Goal: Task Accomplishment & Management: Complete application form

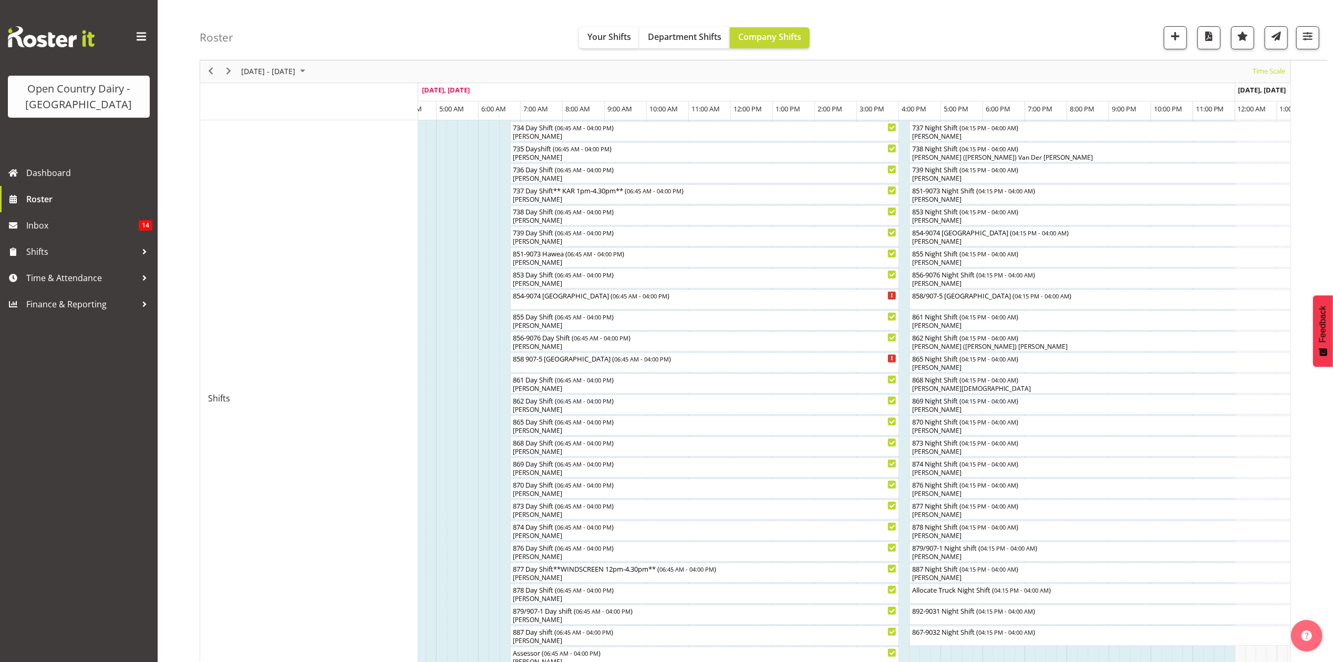
scroll to position [102, 0]
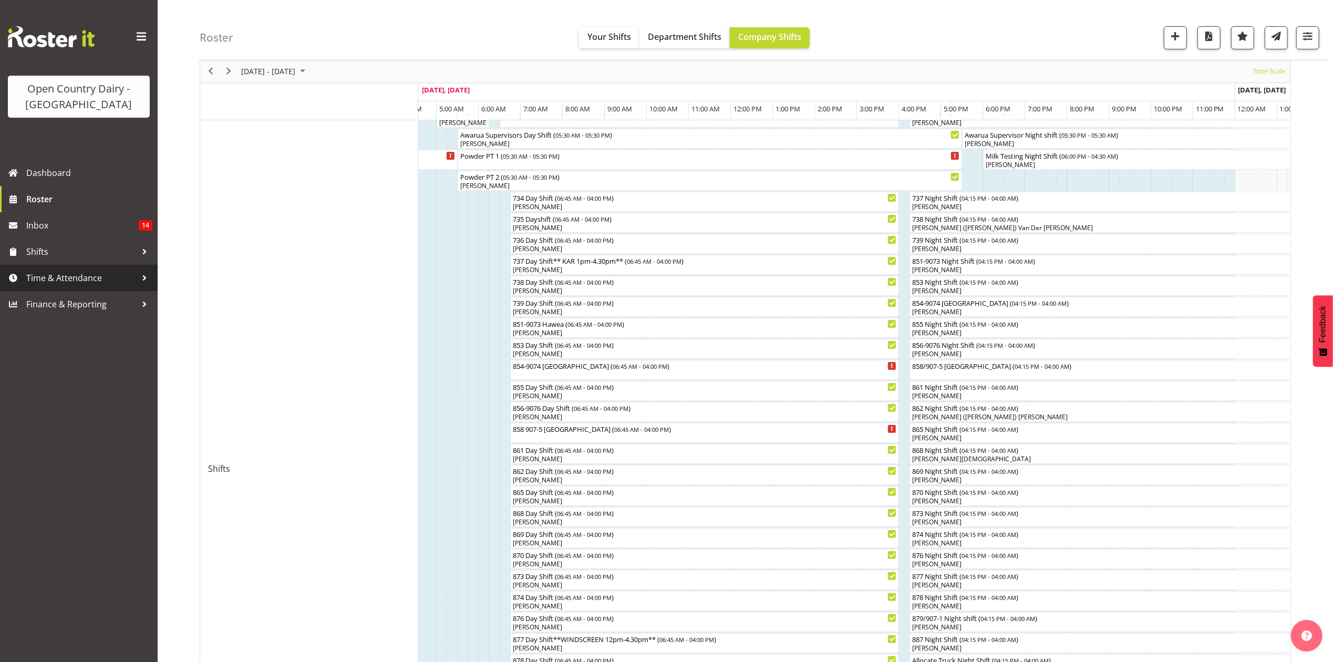
click at [45, 277] on span "Time & Attendance" at bounding box center [81, 278] width 110 height 16
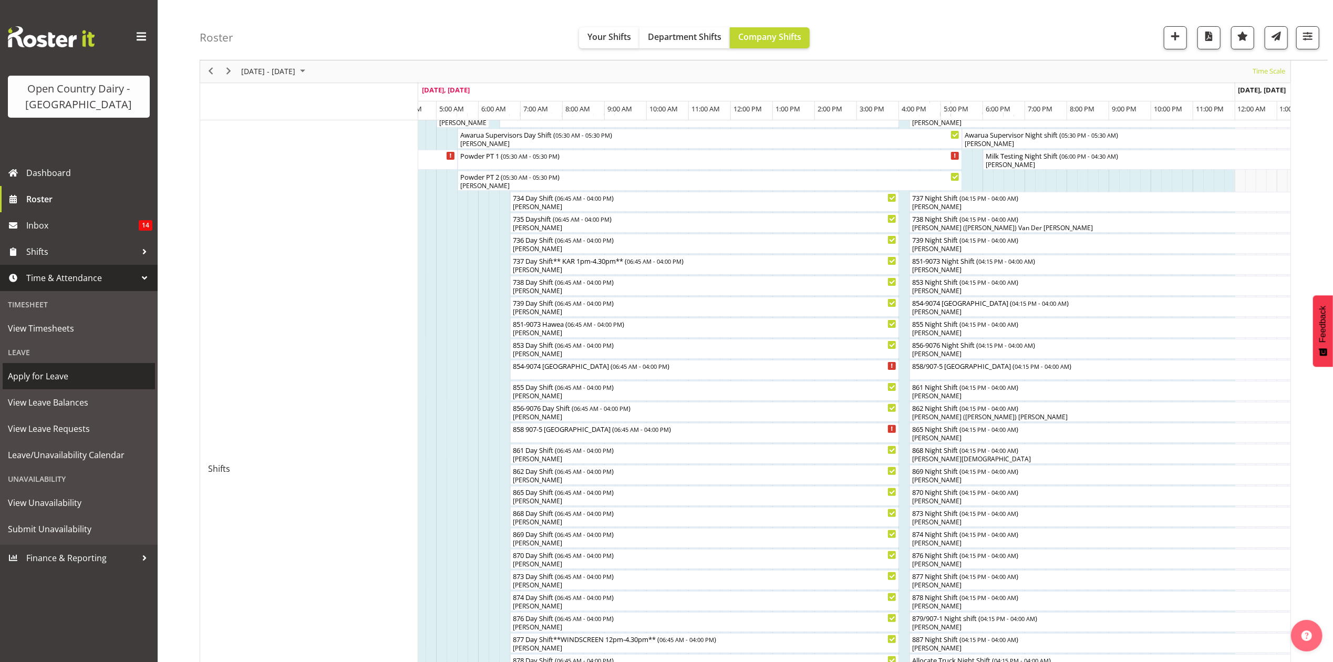
click at [43, 377] on span "Apply for Leave" at bounding box center [79, 376] width 142 height 16
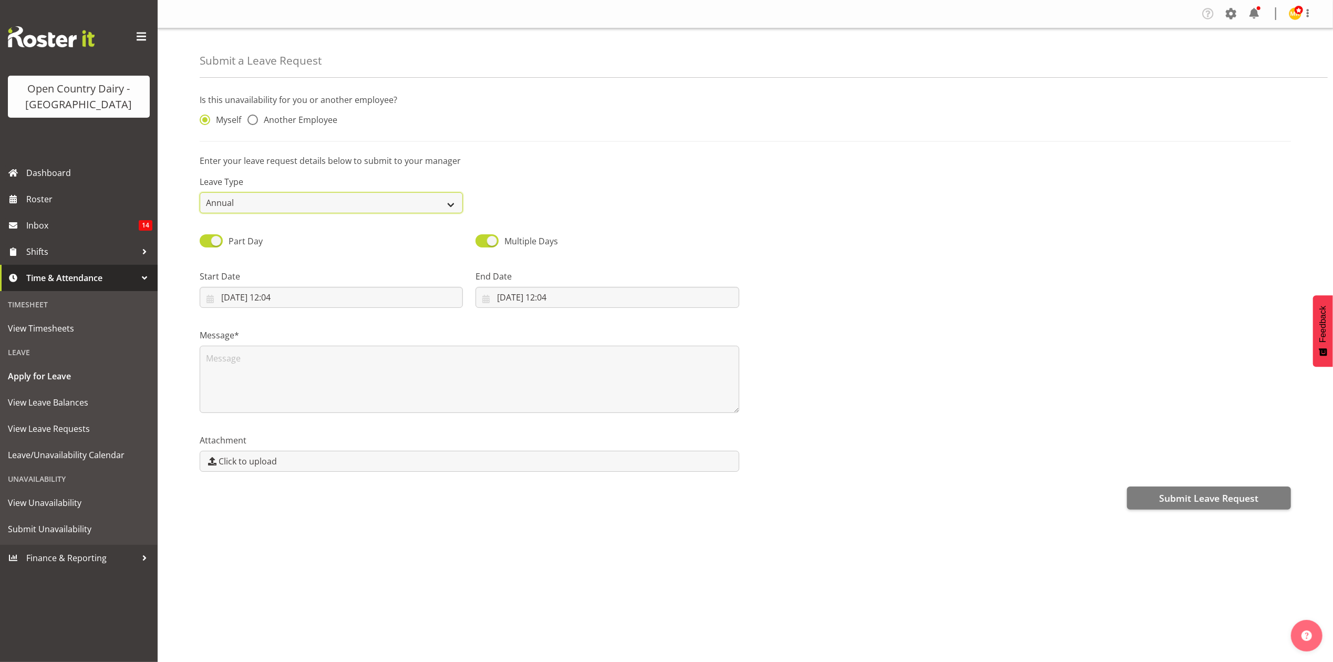
click at [248, 213] on select "Annual Sick Leave Without Pay Bereavement Domestic Violence Parental Jury Servi…" at bounding box center [331, 202] width 263 height 21
select select "Sick"
click at [200, 193] on select "Annual Sick Leave Without Pay Bereavement Domestic Violence Parental Jury Servi…" at bounding box center [331, 202] width 263 height 21
click at [508, 299] on input "30/09/2025, 12:04" at bounding box center [607, 297] width 263 height 21
click at [555, 328] on select "January February March April May June July August September October November De…" at bounding box center [548, 327] width 72 height 21
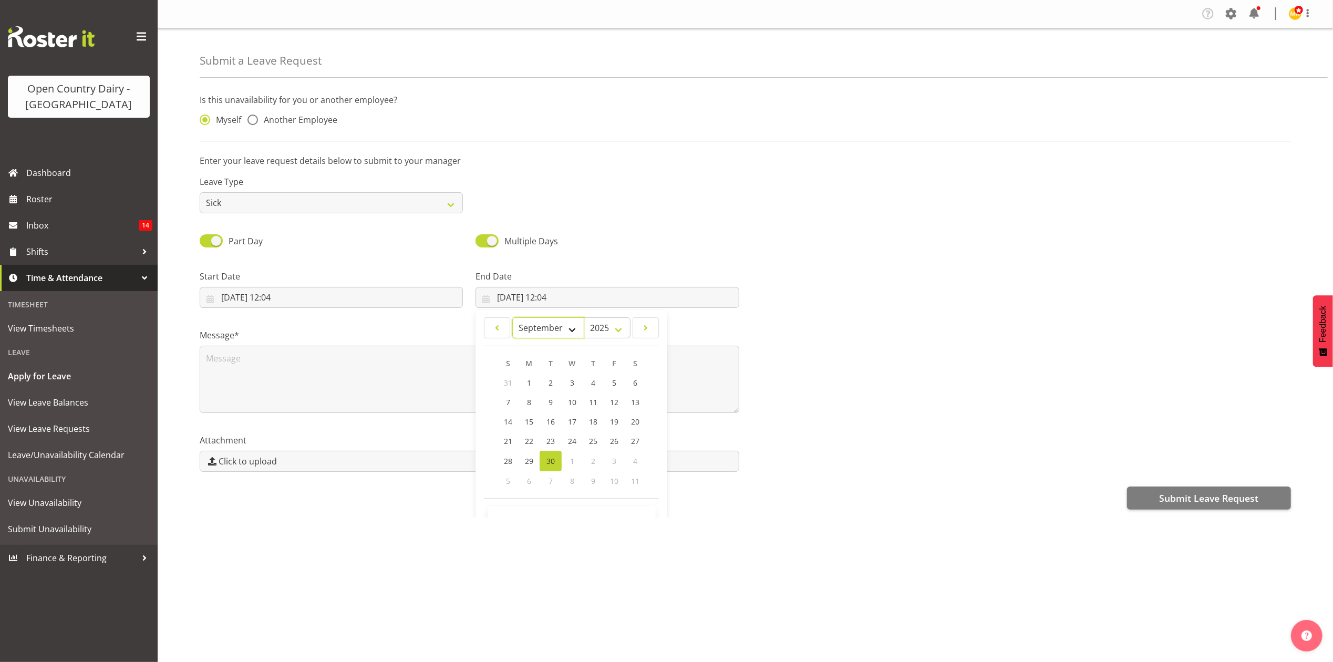
select select "9"
click at [512, 318] on select "January February March April May June July August September October November De…" at bounding box center [548, 327] width 72 height 21
click at [564, 385] on link "1" at bounding box center [572, 383] width 21 height 20
type input "01/10/2025, 12:04"
click at [283, 299] on input "30/09/2025, 12:04" at bounding box center [331, 297] width 263 height 21
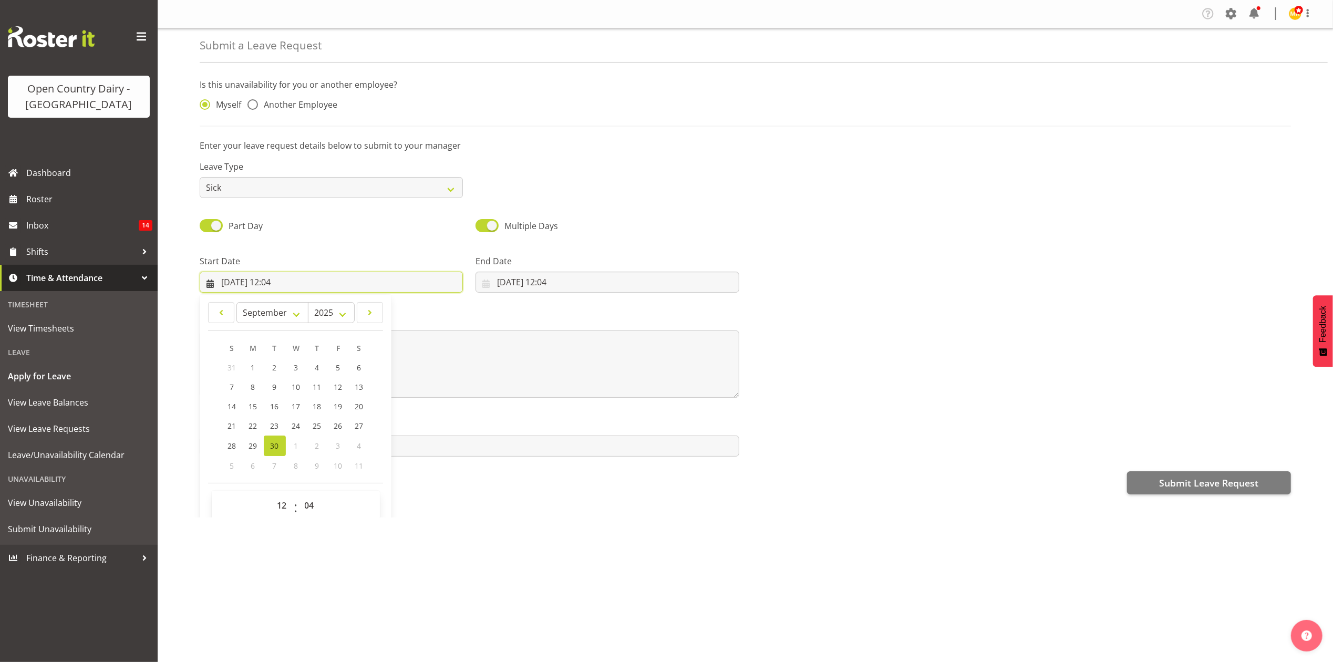
scroll to position [30, 0]
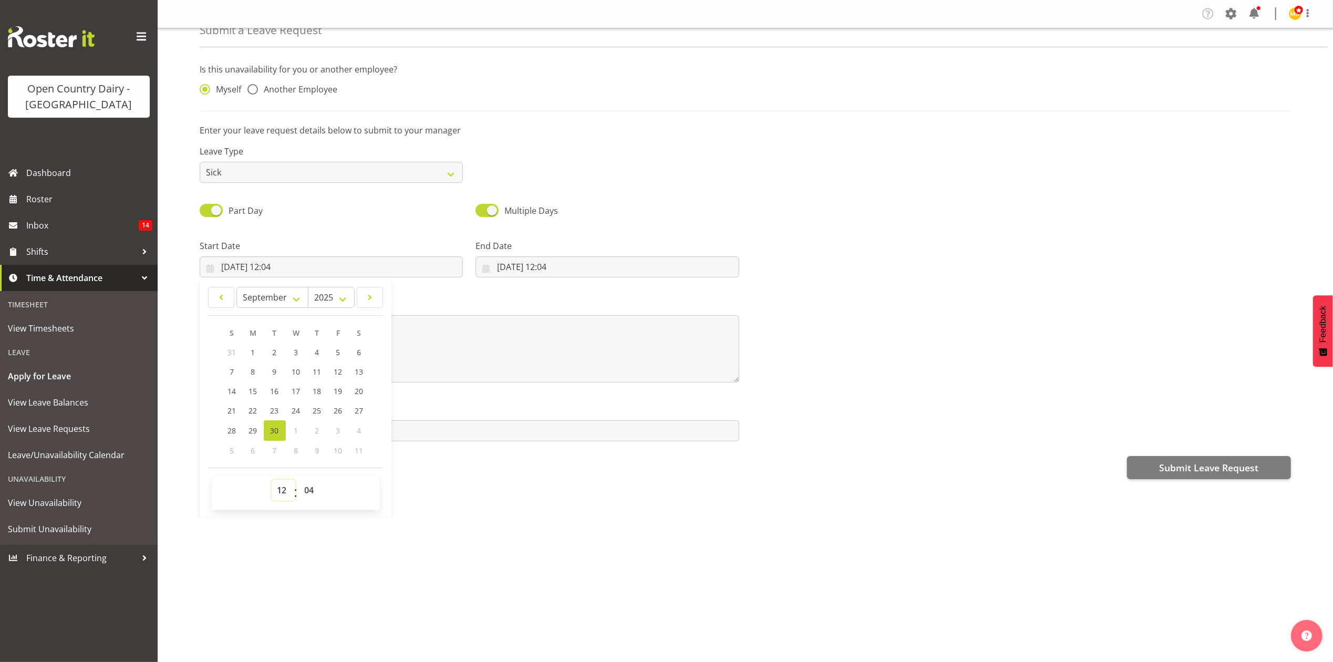
click at [282, 490] on select "00 01 02 03 04 05 06 07 08 09 10 11 12 13 14 15 16 17 18 19 20 21 22 23" at bounding box center [284, 490] width 24 height 21
select select "15"
click at [272, 481] on select "00 01 02 03 04 05 06 07 08 09 10 11 12 13 14 15 16 17 18 19 20 21 22 23" at bounding box center [284, 490] width 24 height 21
type input "30/09/2025, 15:04"
click at [315, 492] on select "00 01 02 03 04 05 06 07 08 09 10 11 12 13 14 15 16 17 18 19 20 21 22 23 24 25 2…" at bounding box center [311, 490] width 24 height 21
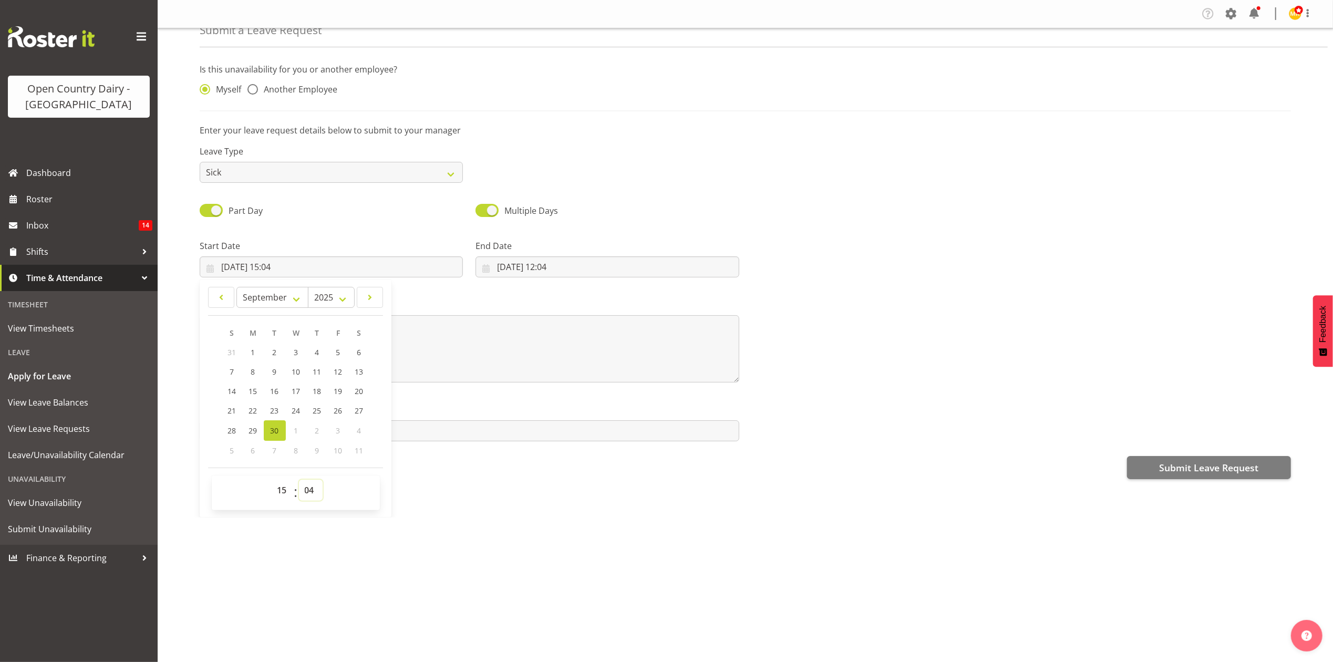
select select "0"
click at [299, 481] on select "00 01 02 03 04 05 06 07 08 09 10 11 12 13 14 15 16 17 18 19 20 21 22 23 24 25 2…" at bounding box center [311, 490] width 24 height 21
type input "30/09/2025, 15:00"
click at [550, 270] on input "01/10/2025, 12:04" at bounding box center [607, 266] width 263 height 21
click at [555, 493] on select "00 01 02 03 04 05 06 07 08 09 10 11 12 13 14 15 16 17 18 19 20 21 22 23" at bounding box center [560, 490] width 24 height 21
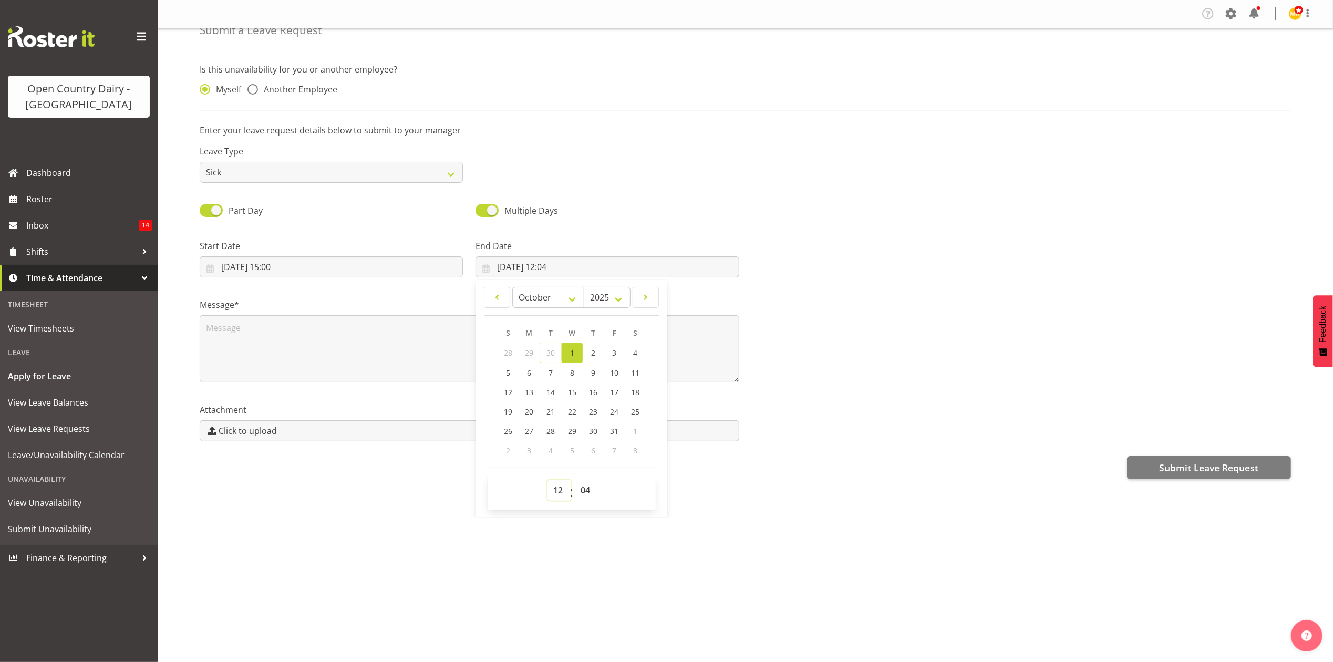
select select "6"
click at [548, 481] on select "00 01 02 03 04 05 06 07 08 09 10 11 12 13 14 15 16 17 18 19 20 21 22 23" at bounding box center [560, 490] width 24 height 21
type input "01/10/2025, 06:04"
click at [585, 491] on select "00 01 02 03 04 05 06 07 08 09 10 11 12 13 14 15 16 17 18 19 20 21 22 23 24 25 2…" at bounding box center [587, 490] width 24 height 21
select select "0"
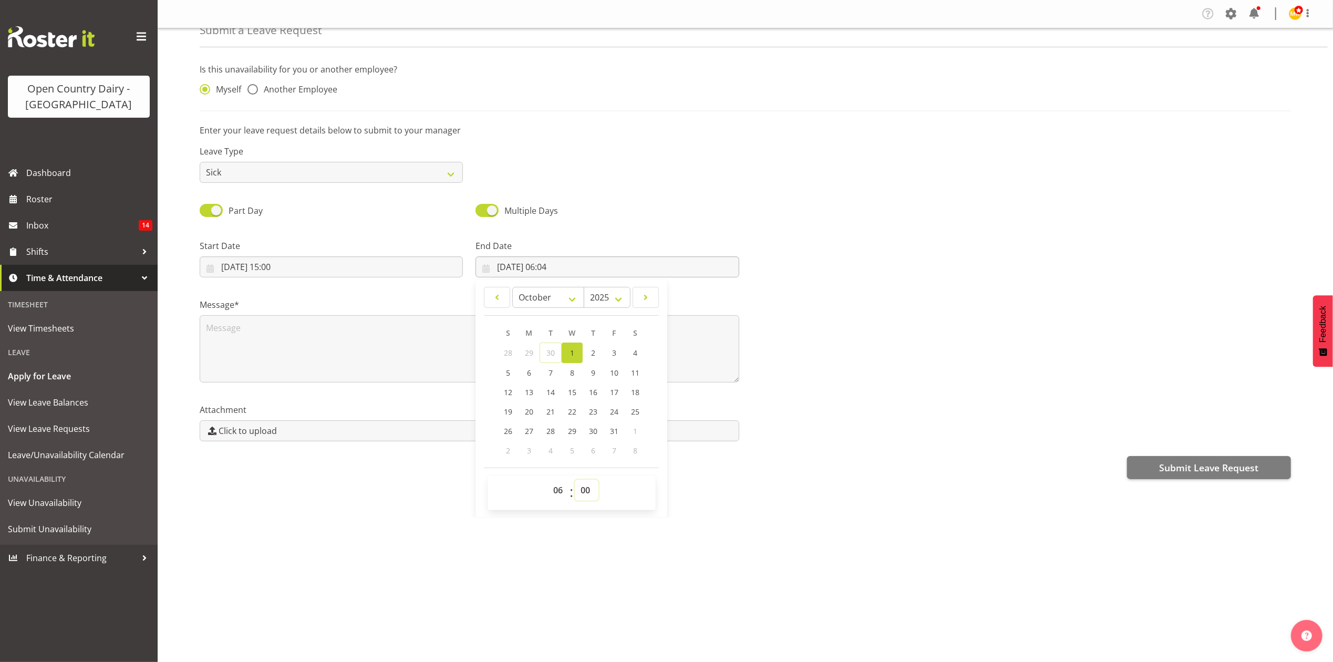
click at [575, 481] on select "00 01 02 03 04 05 06 07 08 09 10 11 12 13 14 15 16 17 18 19 20 21 22 23 24 25 2…" at bounding box center [587, 490] width 24 height 21
type input "01/10/2025, 06:00"
click at [797, 326] on div "Message*" at bounding box center [745, 336] width 1104 height 105
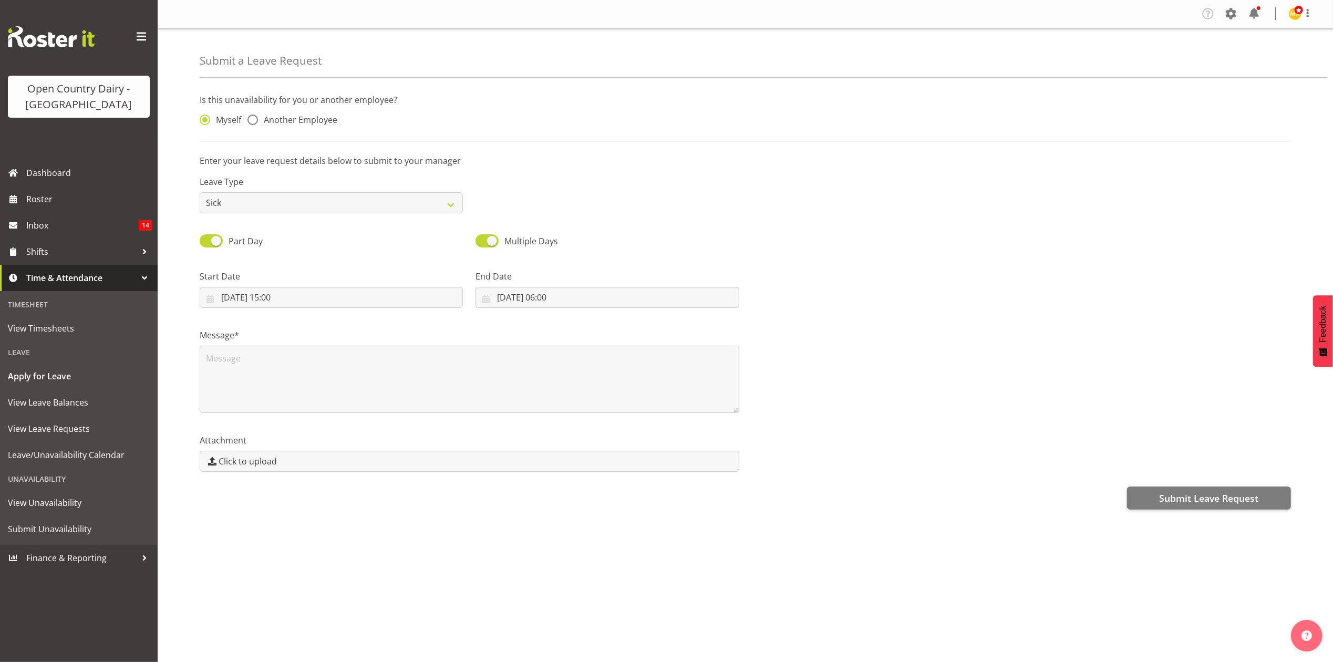
scroll to position [0, 0]
click at [255, 383] on textarea at bounding box center [470, 379] width 540 height 67
type textarea "Sick day"
click at [256, 118] on span at bounding box center [253, 120] width 11 height 11
click at [254, 118] on input "Another Employee" at bounding box center [251, 120] width 7 height 7
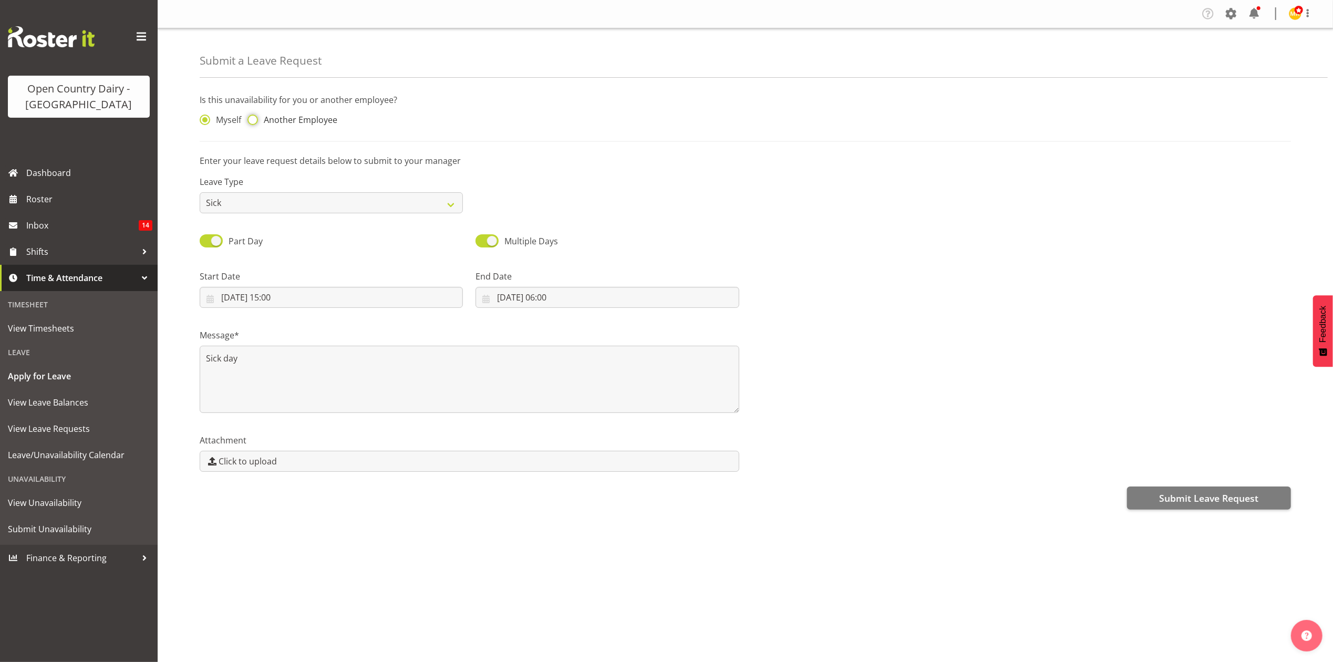
radio input "true"
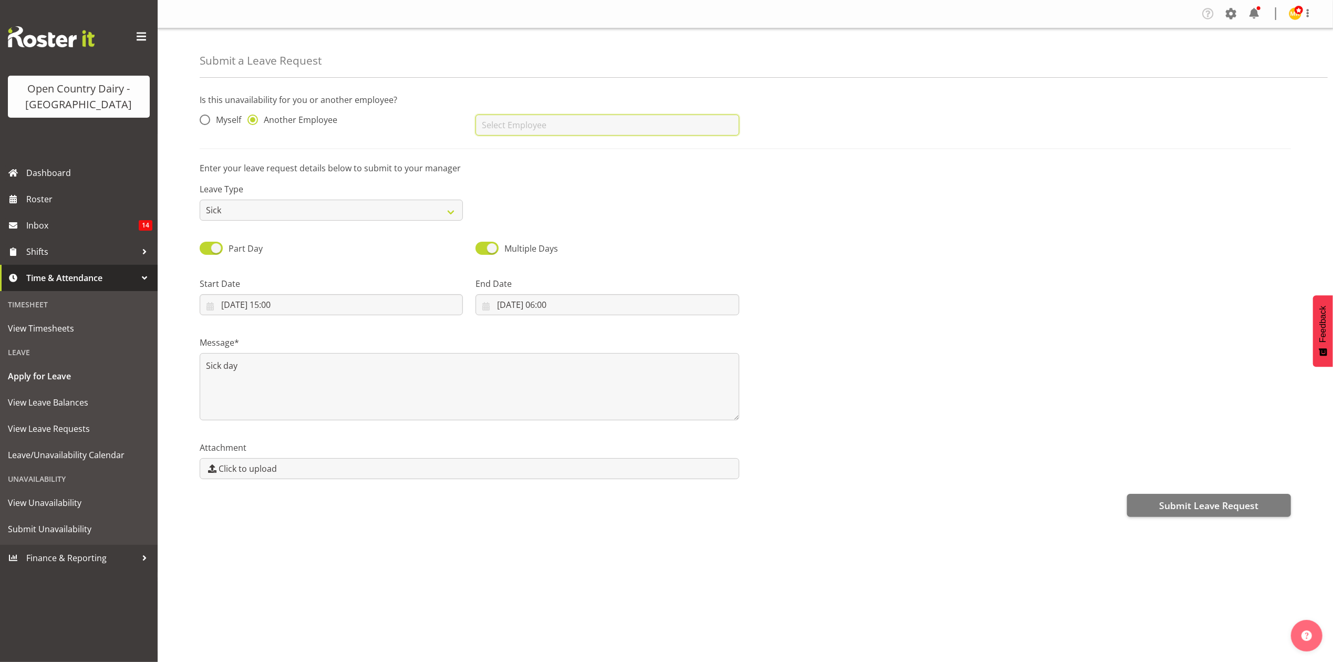
click at [571, 127] on input "text" at bounding box center [607, 125] width 263 height 21
click at [519, 153] on span "Stacey Wilson" at bounding box center [516, 152] width 65 height 12
type input "Stacey Wilson"
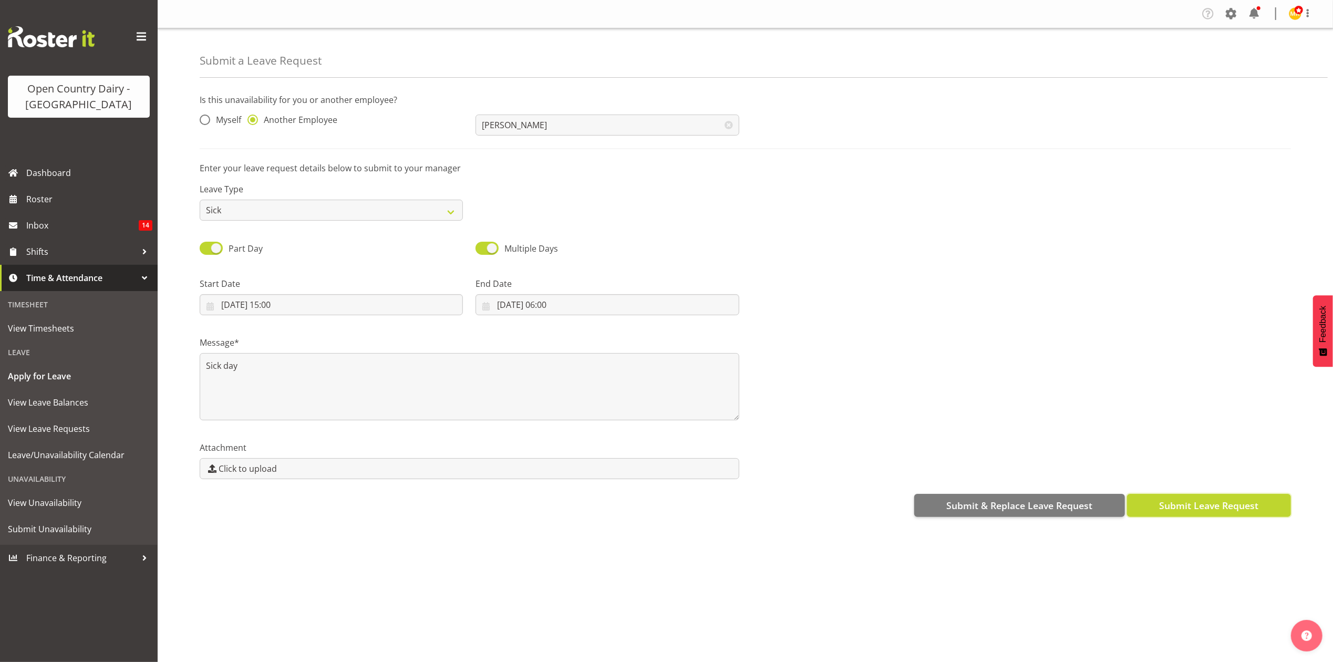
click at [1193, 507] on span "Submit Leave Request" at bounding box center [1208, 506] width 99 height 14
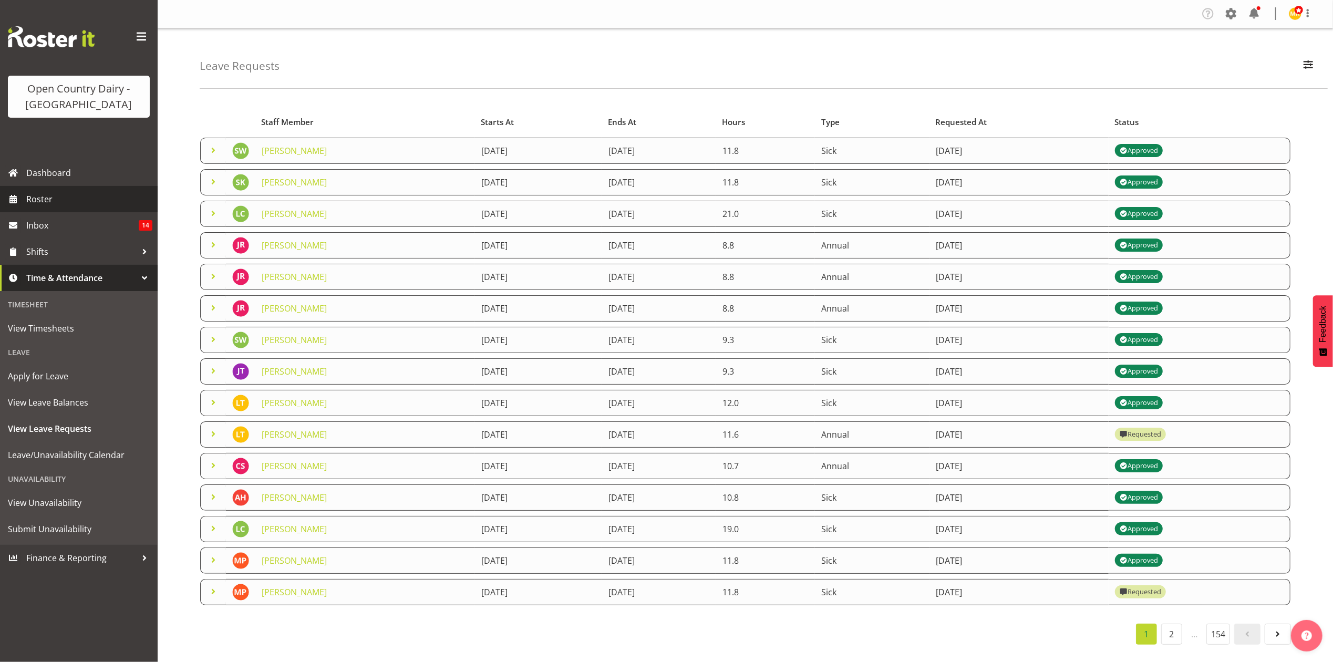
click at [26, 196] on span "Roster" at bounding box center [89, 199] width 126 height 16
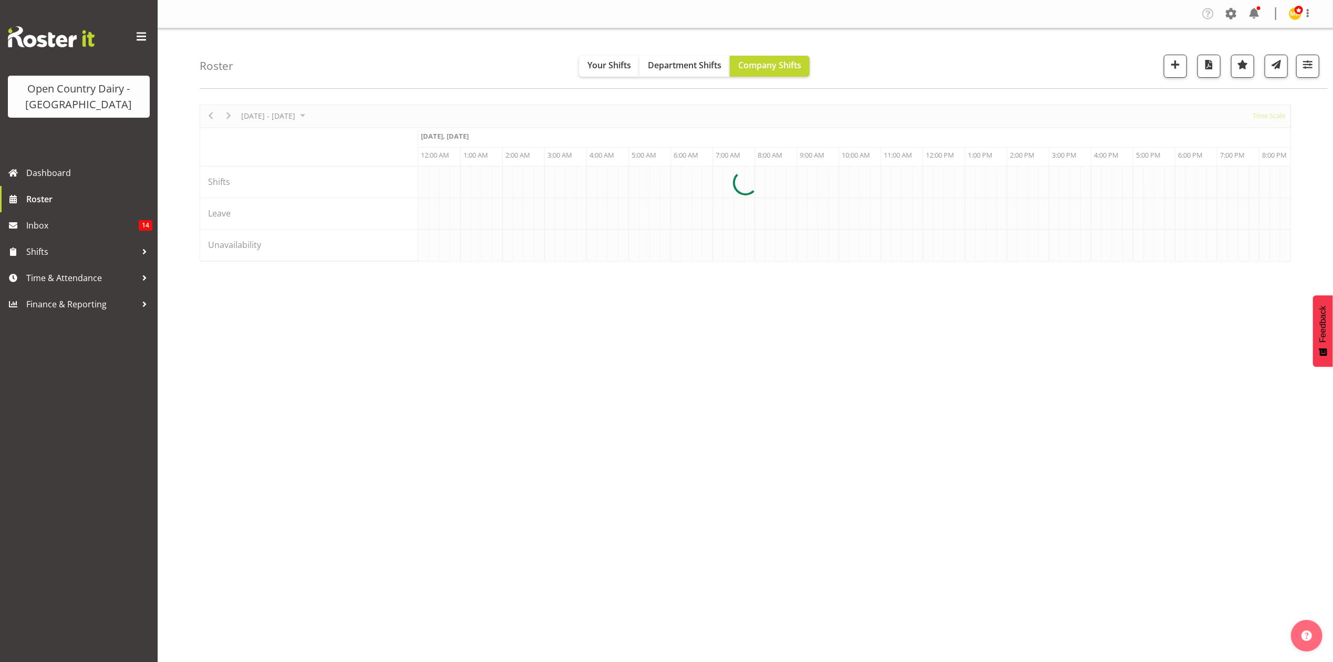
scroll to position [0, 1009]
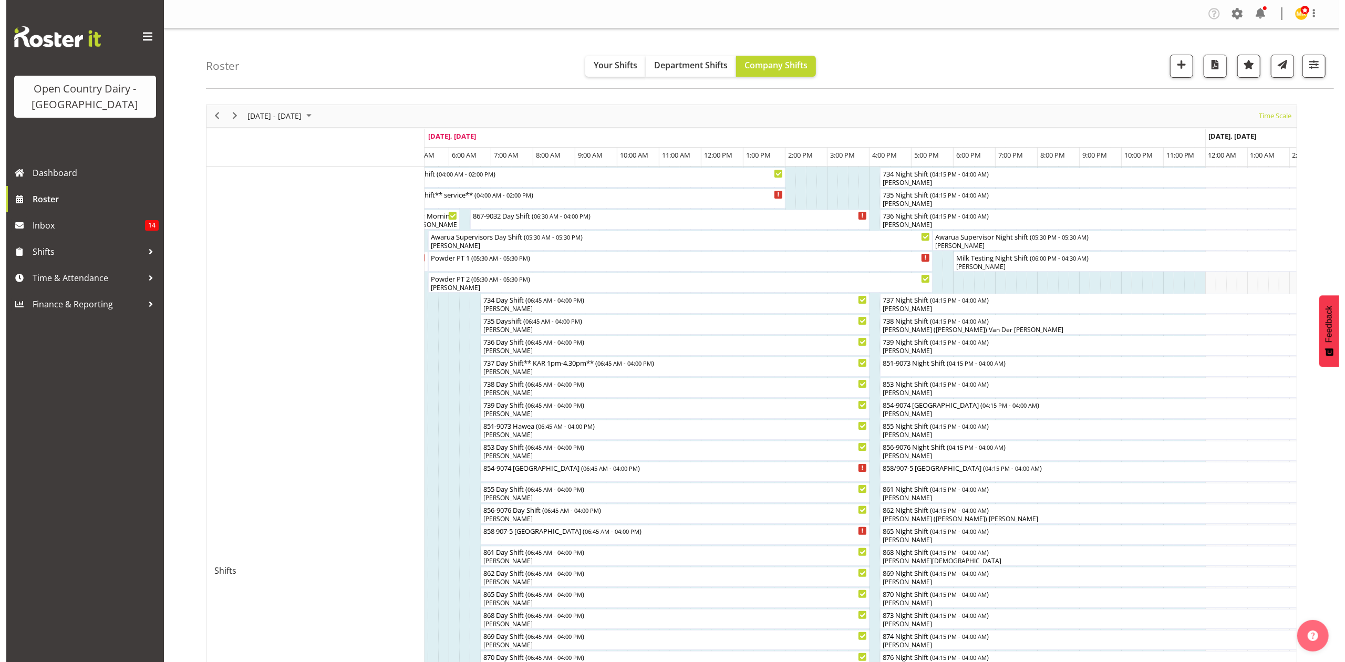
scroll to position [70, 0]
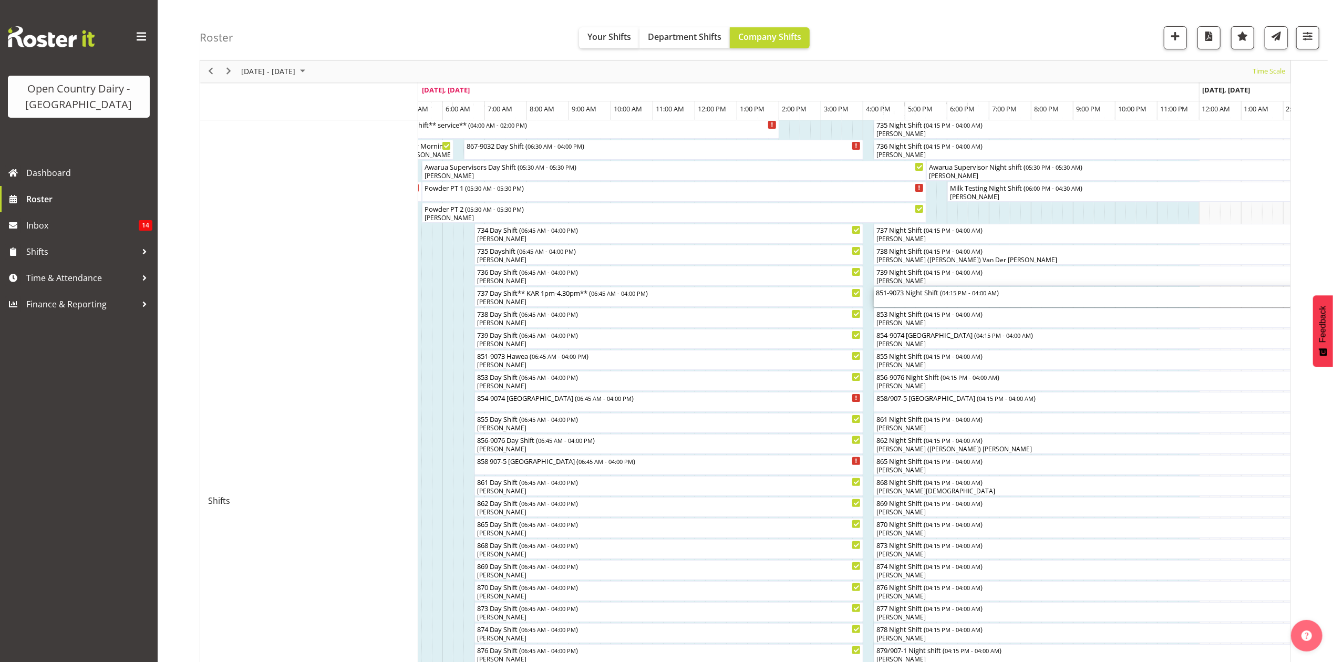
click at [914, 301] on div "851-9073 Night Shift ( 04:15 PM - 04:00 AM )" at bounding box center [1121, 297] width 490 height 20
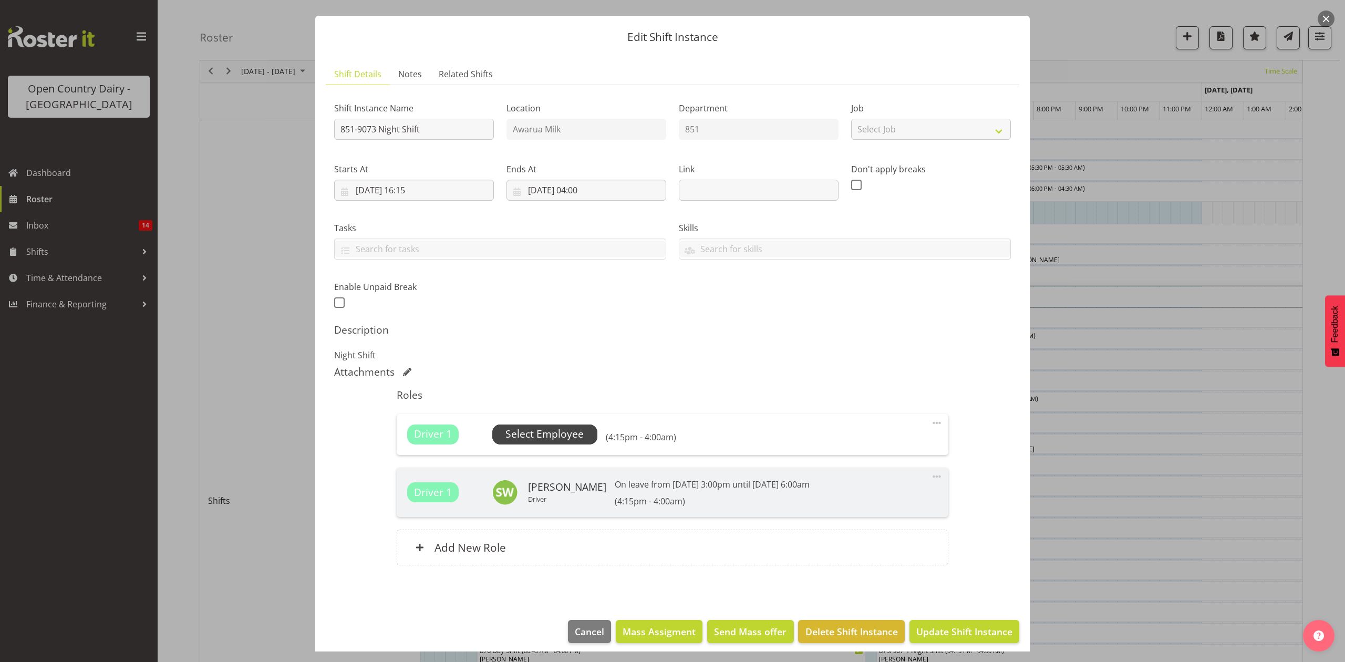
scroll to position [29, 0]
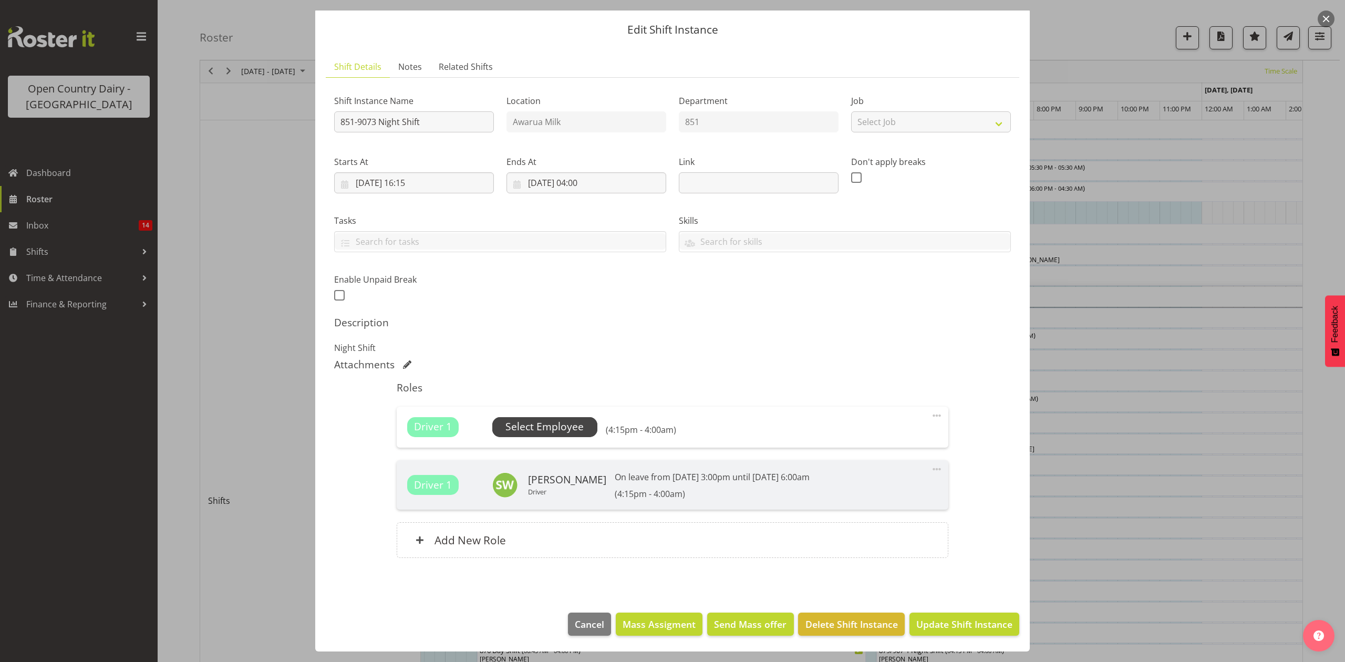
click at [558, 425] on span "Select Employee" at bounding box center [545, 426] width 78 height 15
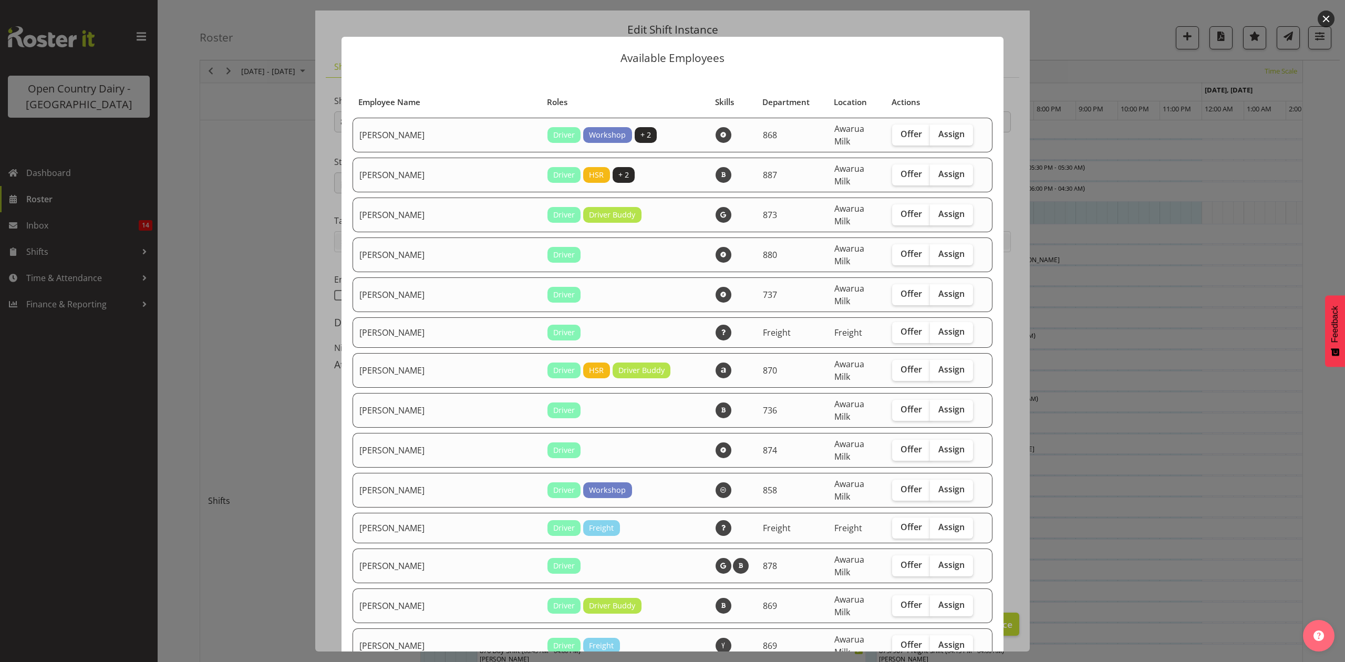
drag, startPoint x: 1330, startPoint y: 20, endPoint x: 1323, endPoint y: 25, distance: 8.6
click at [1330, 20] on button "button" at bounding box center [1326, 19] width 17 height 17
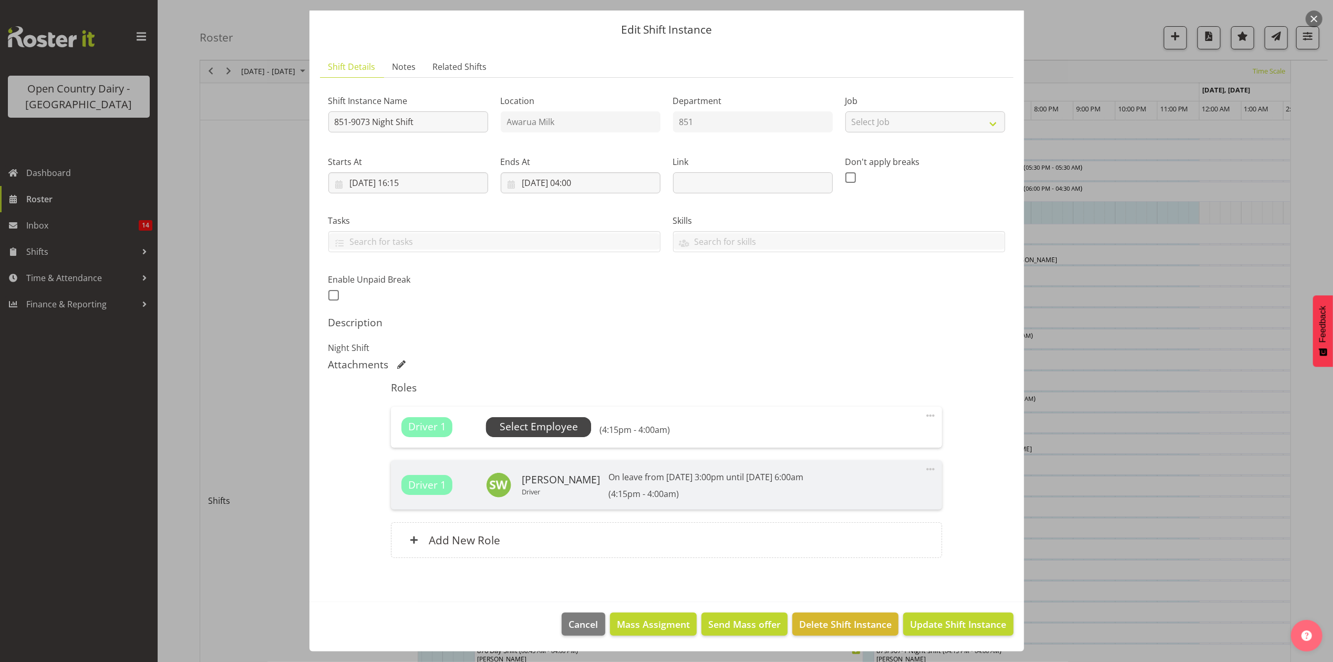
click at [560, 425] on span "Select Employee" at bounding box center [539, 426] width 78 height 15
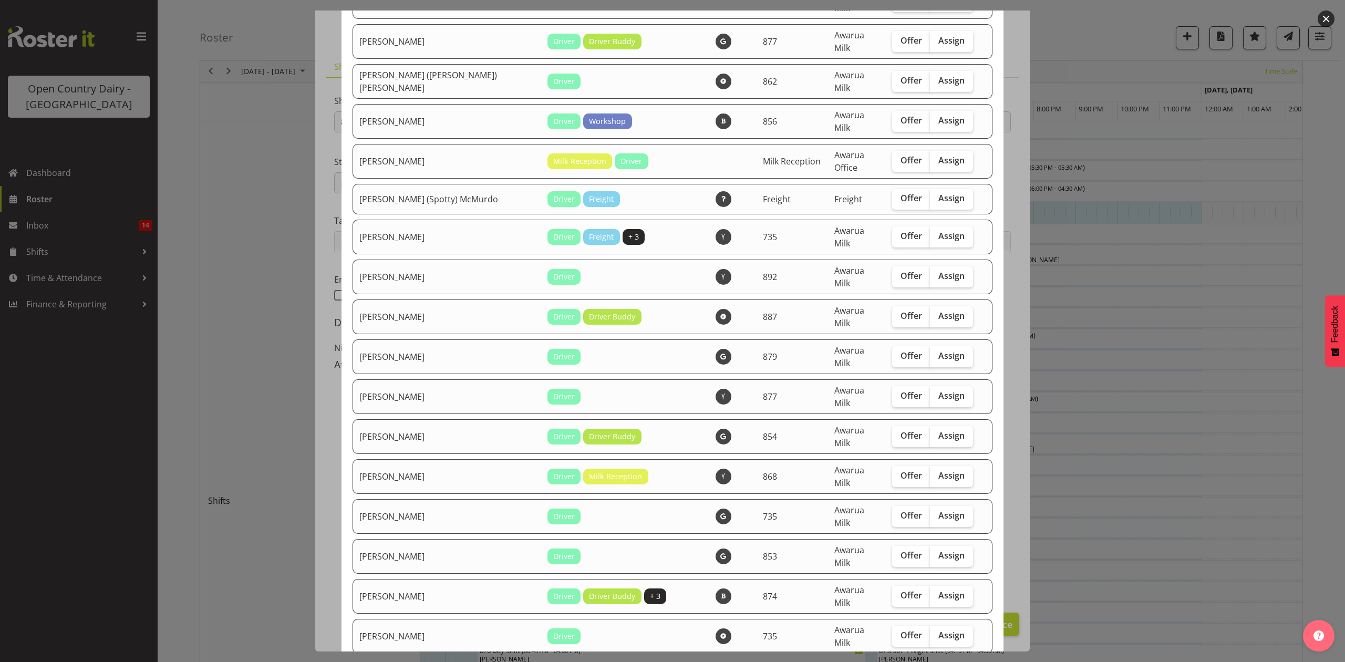
scroll to position [631, 0]
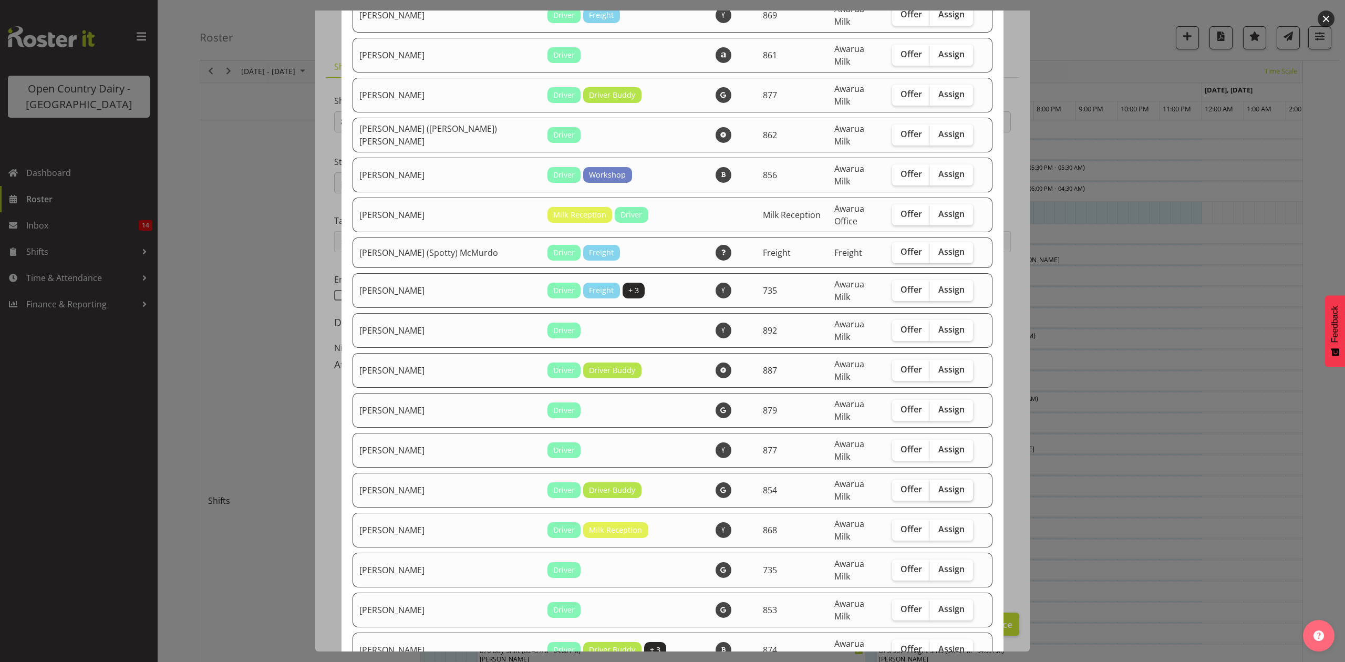
click at [939, 484] on span "Assign" at bounding box center [952, 489] width 26 height 11
click at [934, 486] on input "Assign" at bounding box center [933, 489] width 7 height 7
checkbox input "true"
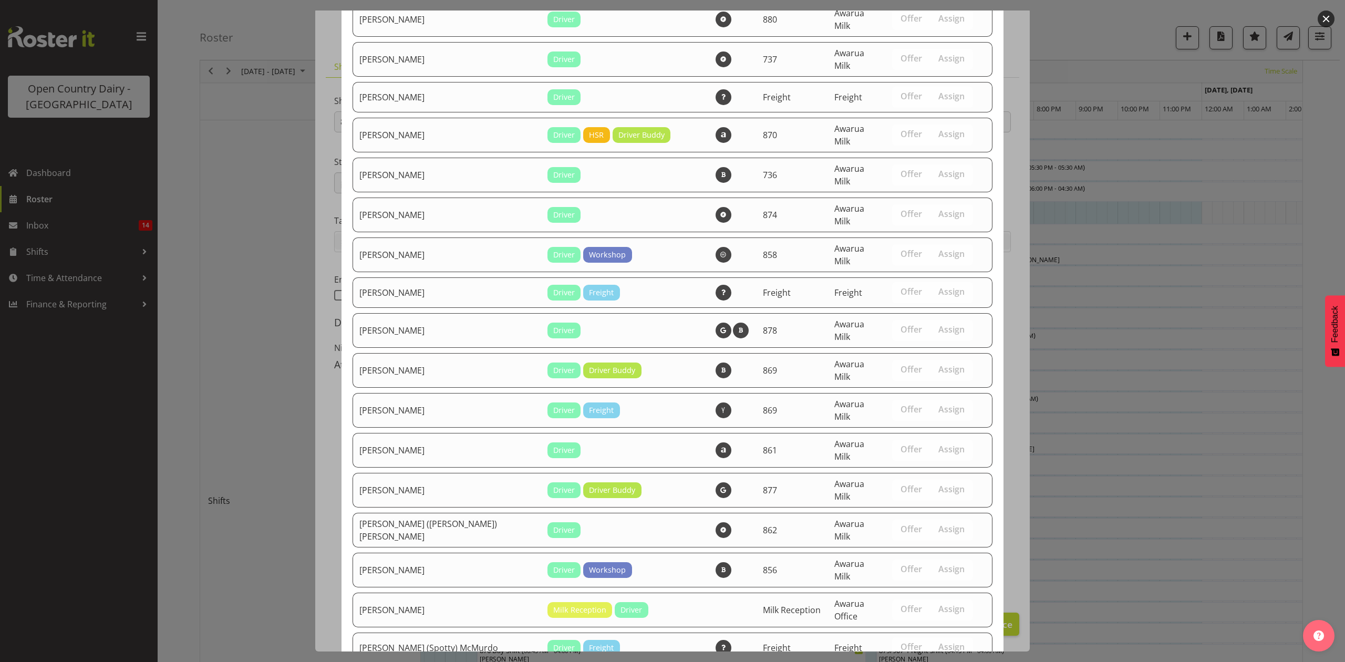
scroll to position [0, 0]
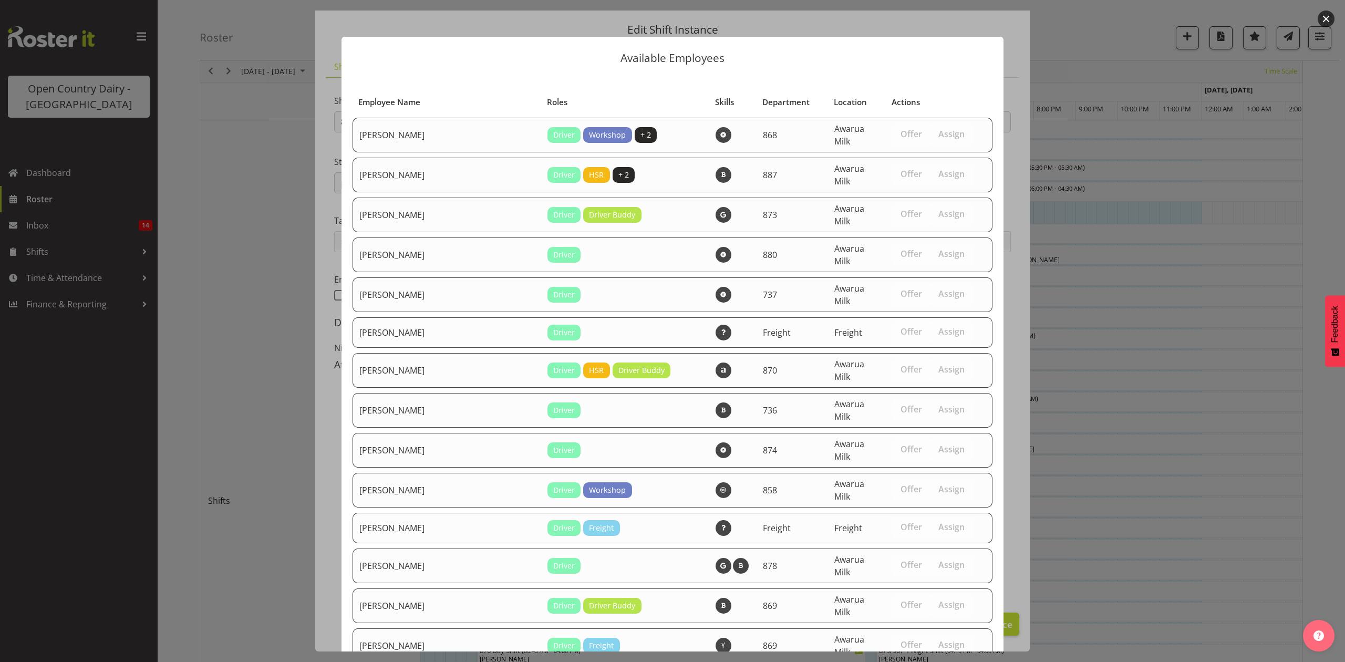
click at [1326, 17] on button "button" at bounding box center [1326, 19] width 17 height 17
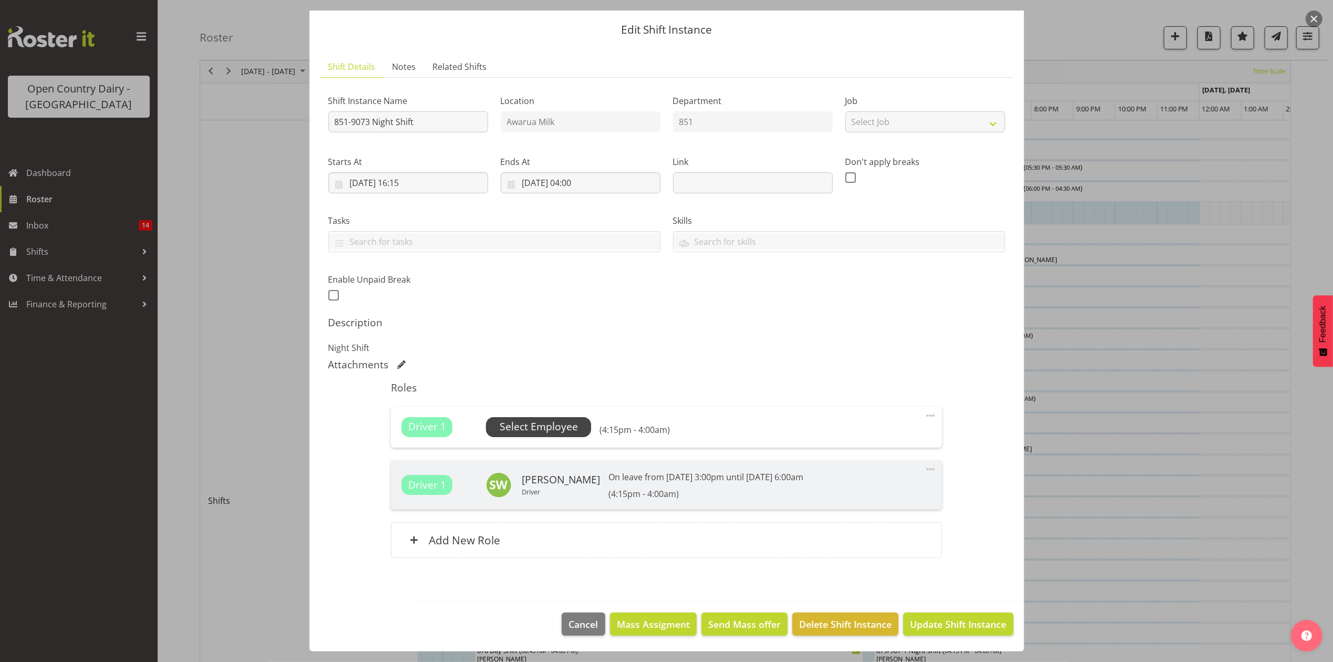
click at [534, 429] on span "Select Employee" at bounding box center [539, 426] width 78 height 15
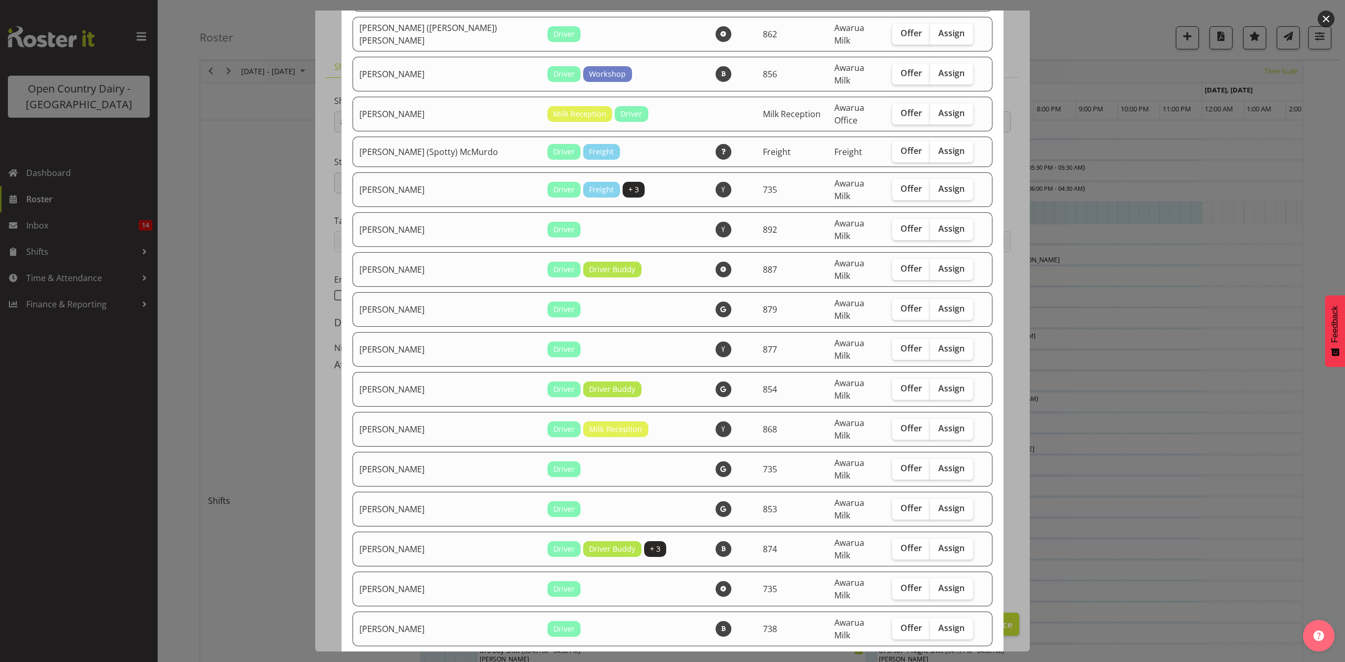
scroll to position [701, 0]
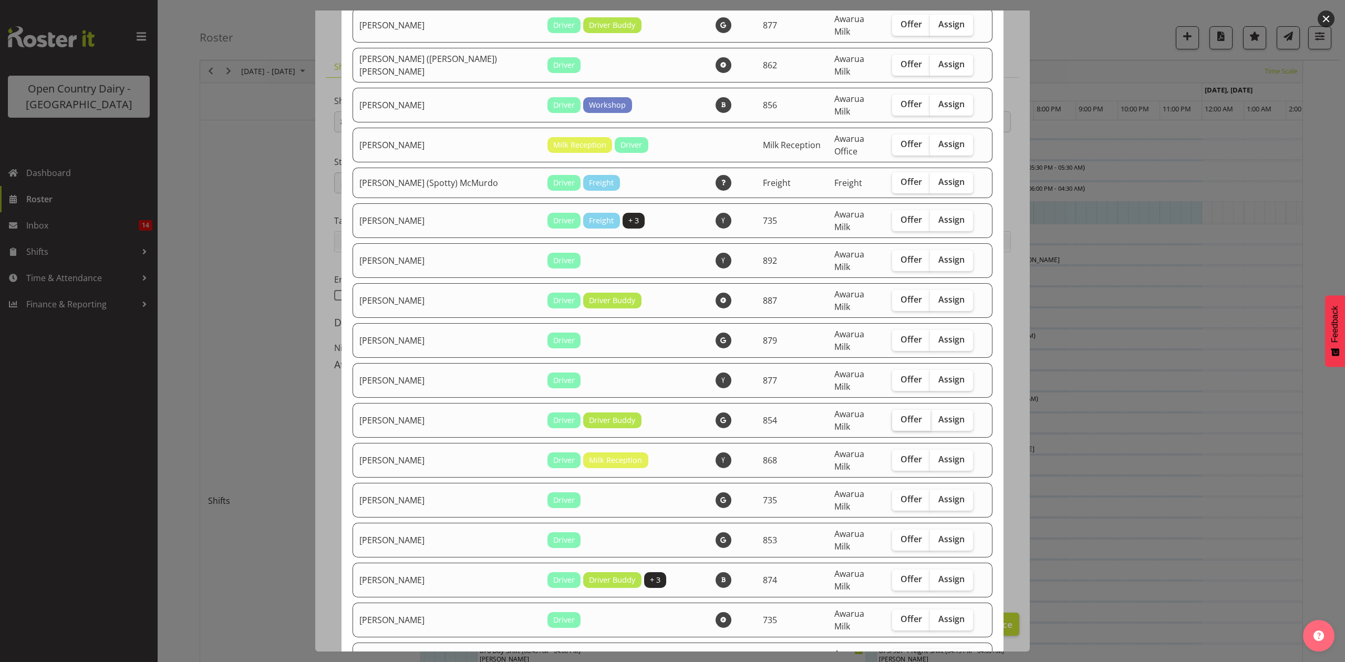
click at [901, 414] on span "Offer" at bounding box center [912, 419] width 22 height 11
click at [897, 416] on input "Offer" at bounding box center [895, 419] width 7 height 7
checkbox input "true"
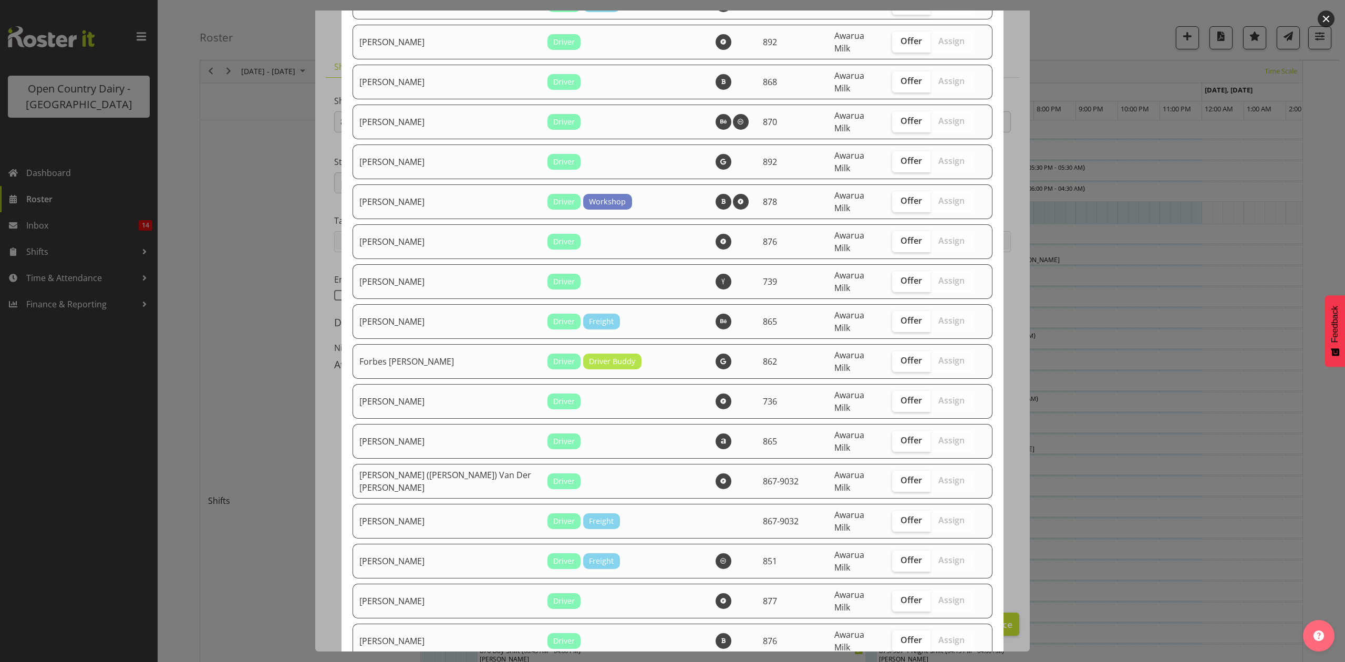
scroll to position [1682, 0]
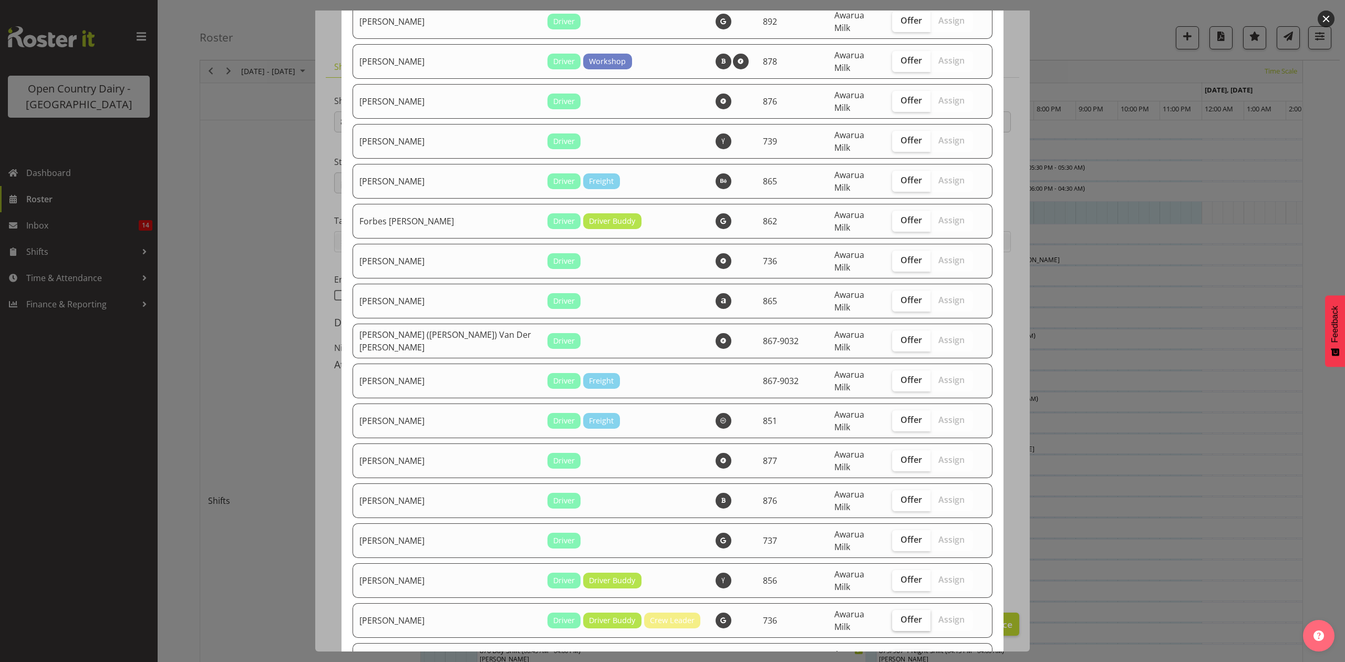
click at [901, 614] on span "Offer" at bounding box center [912, 619] width 22 height 11
click at [893, 616] on input "Offer" at bounding box center [895, 619] width 7 height 7
checkbox input "true"
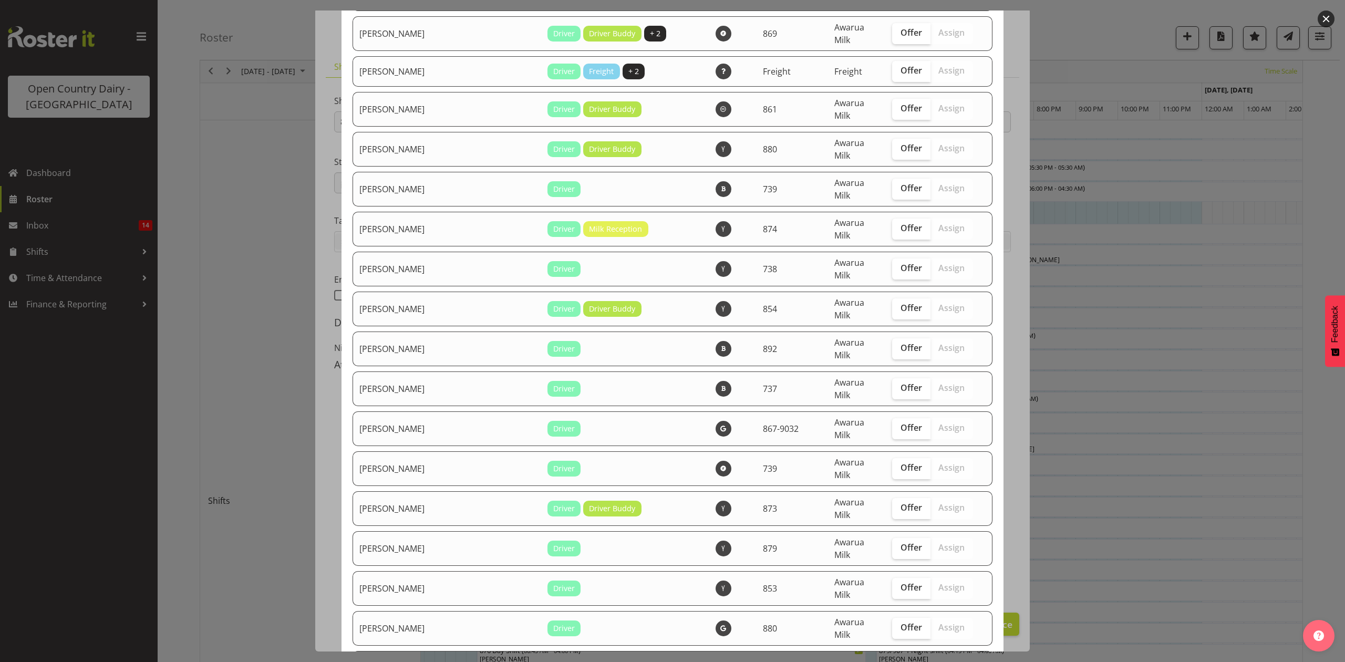
scroll to position [3528, 0]
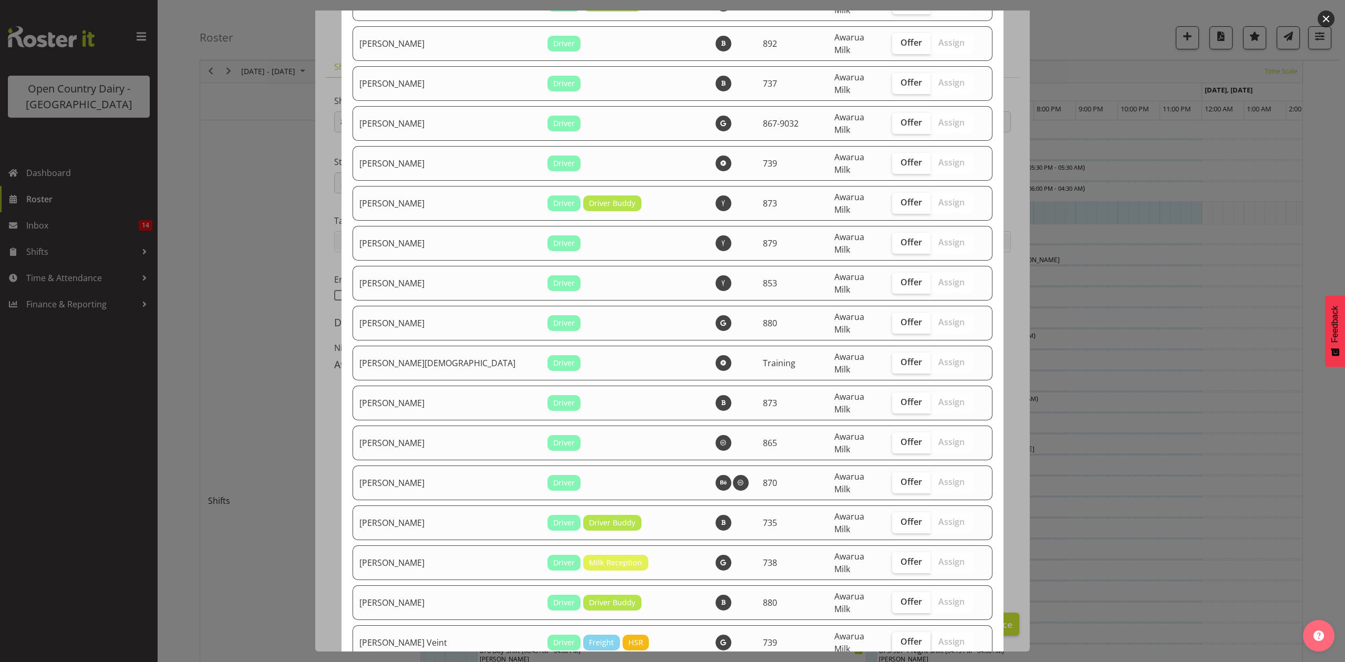
click at [901, 636] on span "Offer" at bounding box center [912, 641] width 22 height 11
click at [892, 639] on input "Offer" at bounding box center [895, 642] width 7 height 7
checkbox input "true"
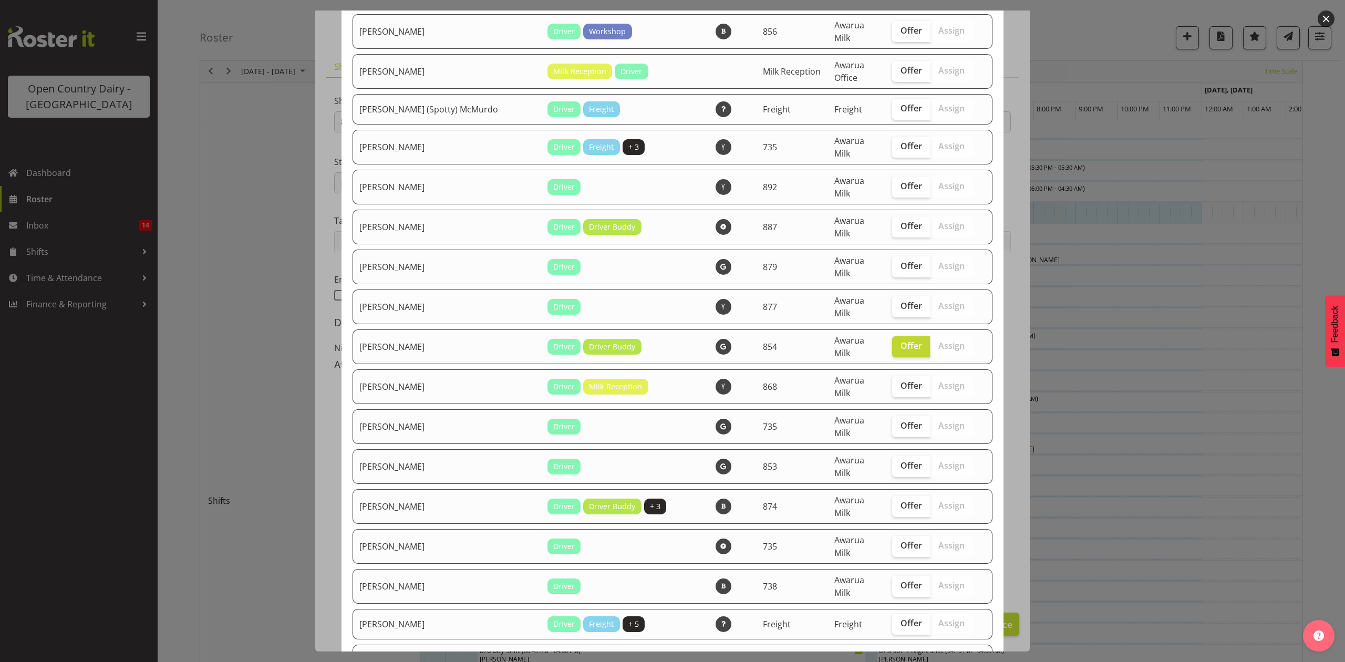
scroll to position [796, 0]
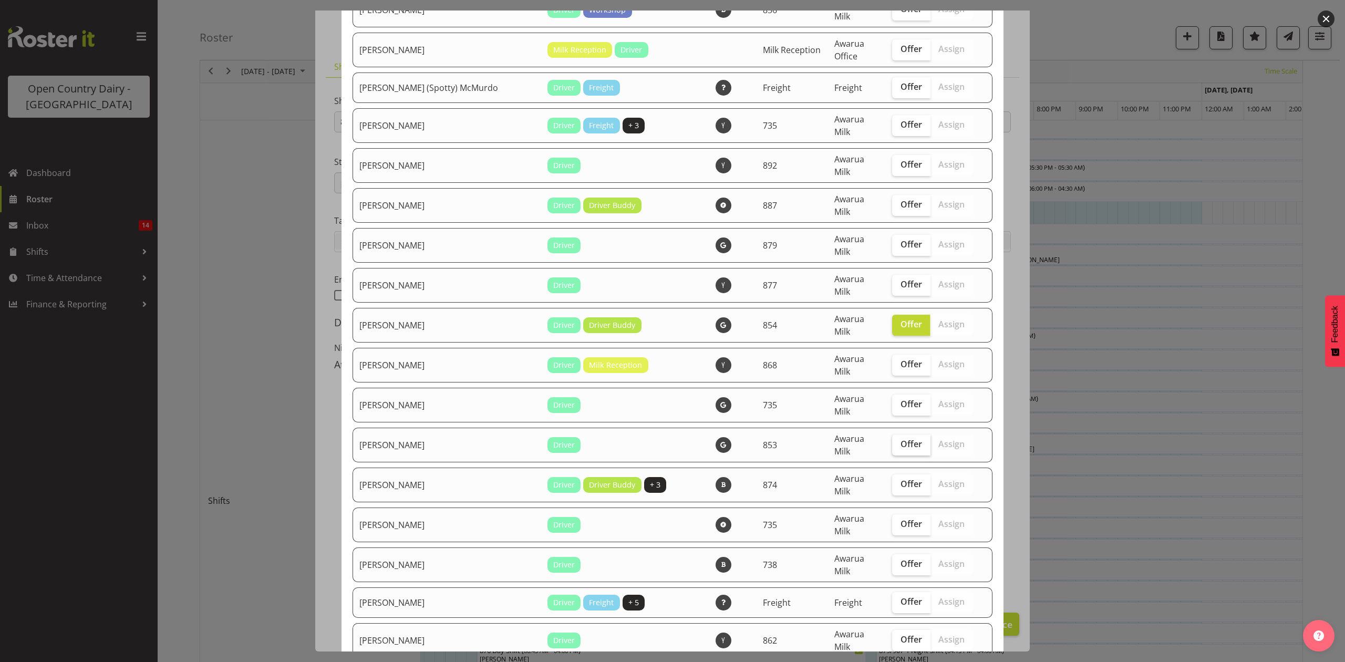
click at [901, 439] on span "Offer" at bounding box center [912, 444] width 22 height 11
click at [892, 441] on input "Offer" at bounding box center [895, 444] width 7 height 7
checkbox input "true"
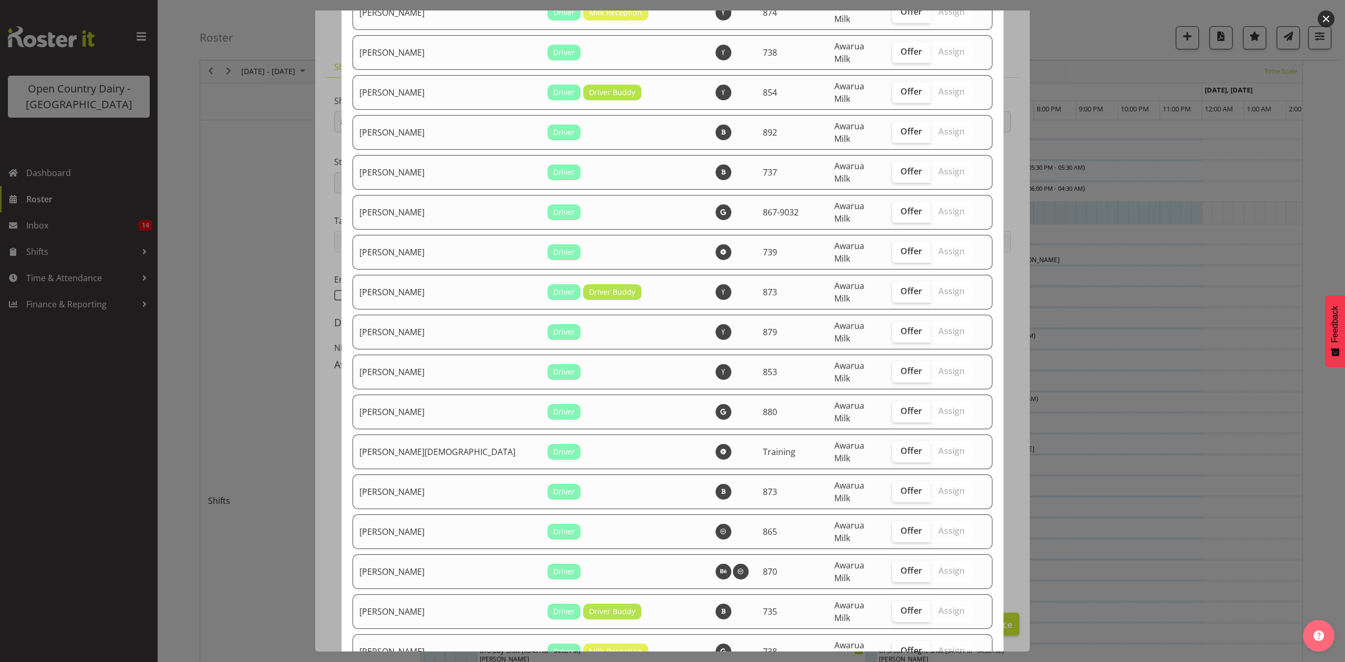
scroll to position [3459, 0]
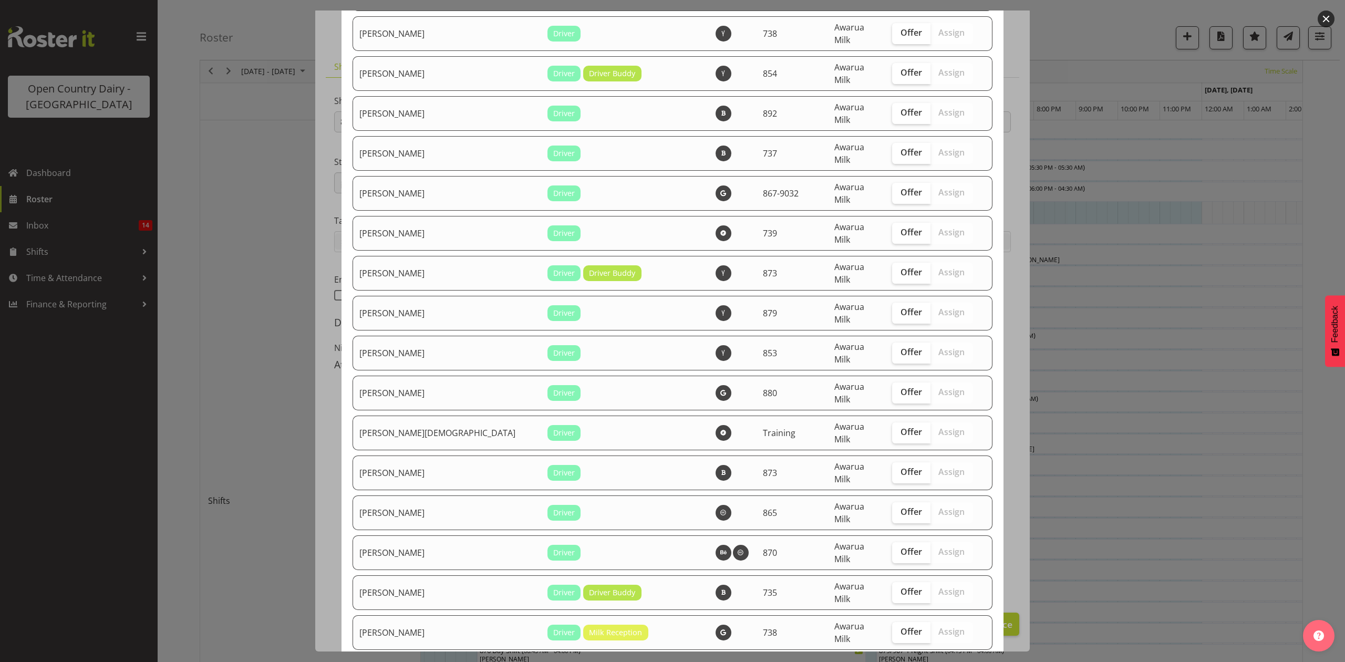
checkbox input "true"
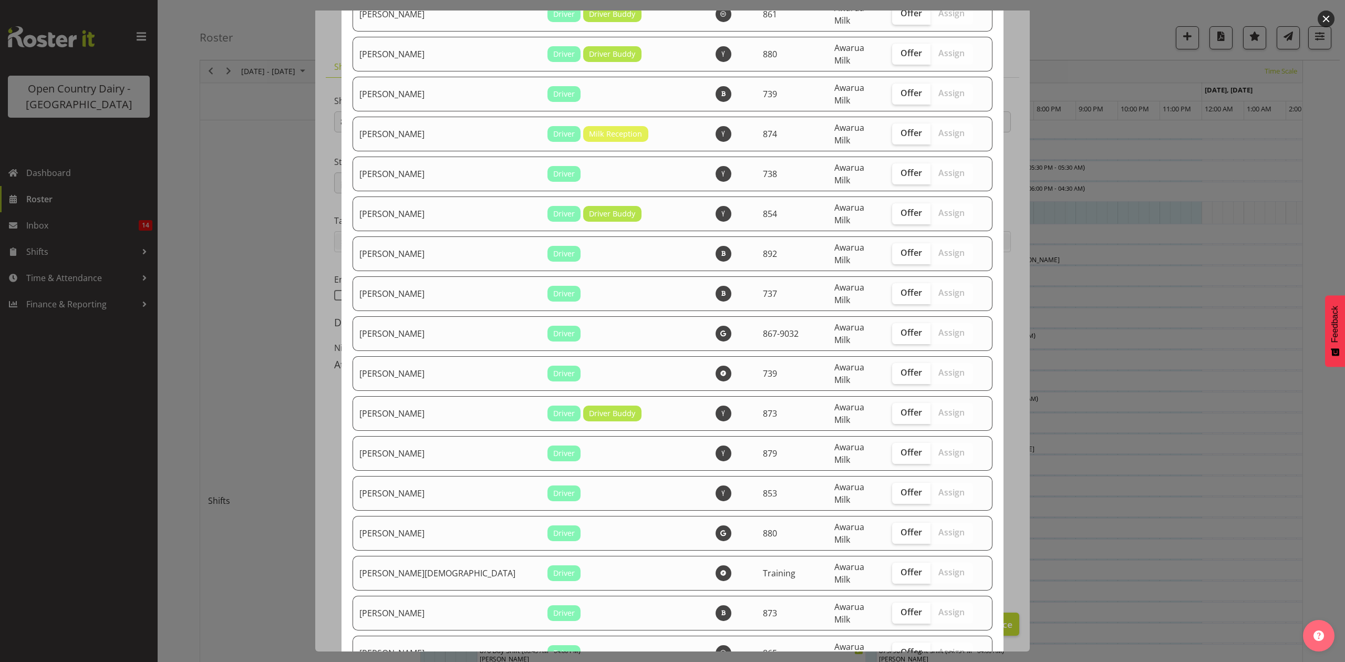
scroll to position [3528, 0]
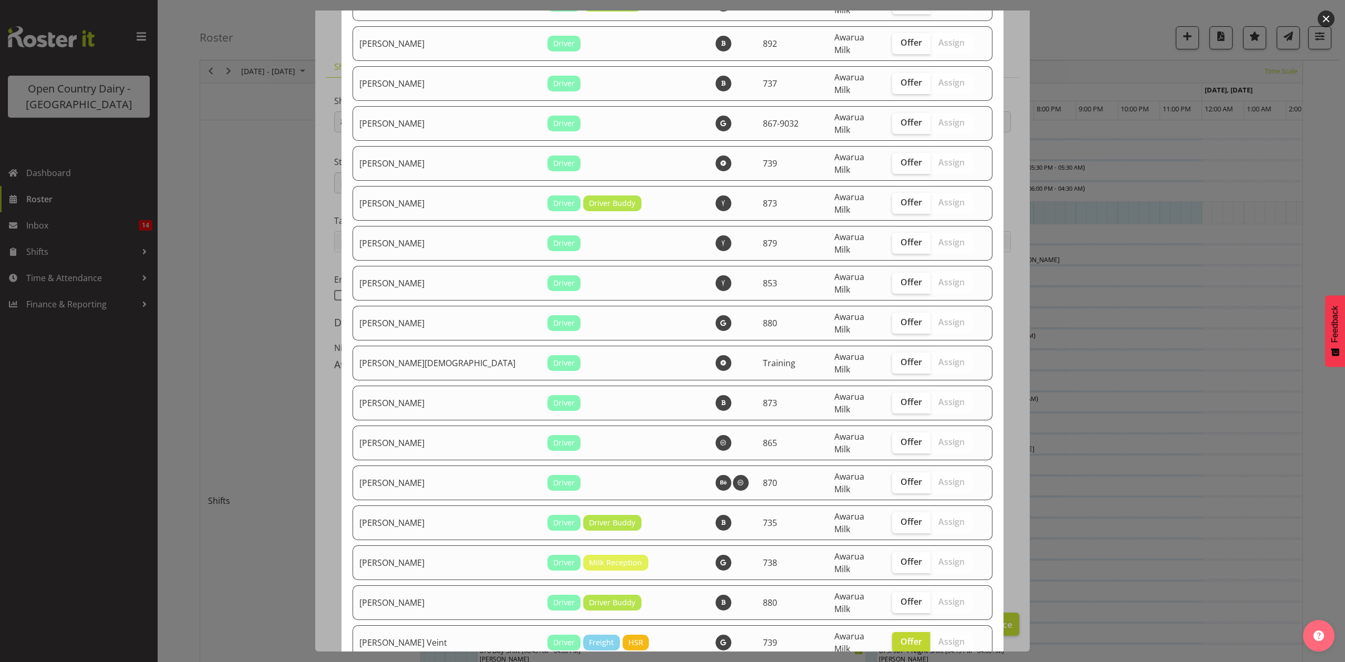
checkbox input "true"
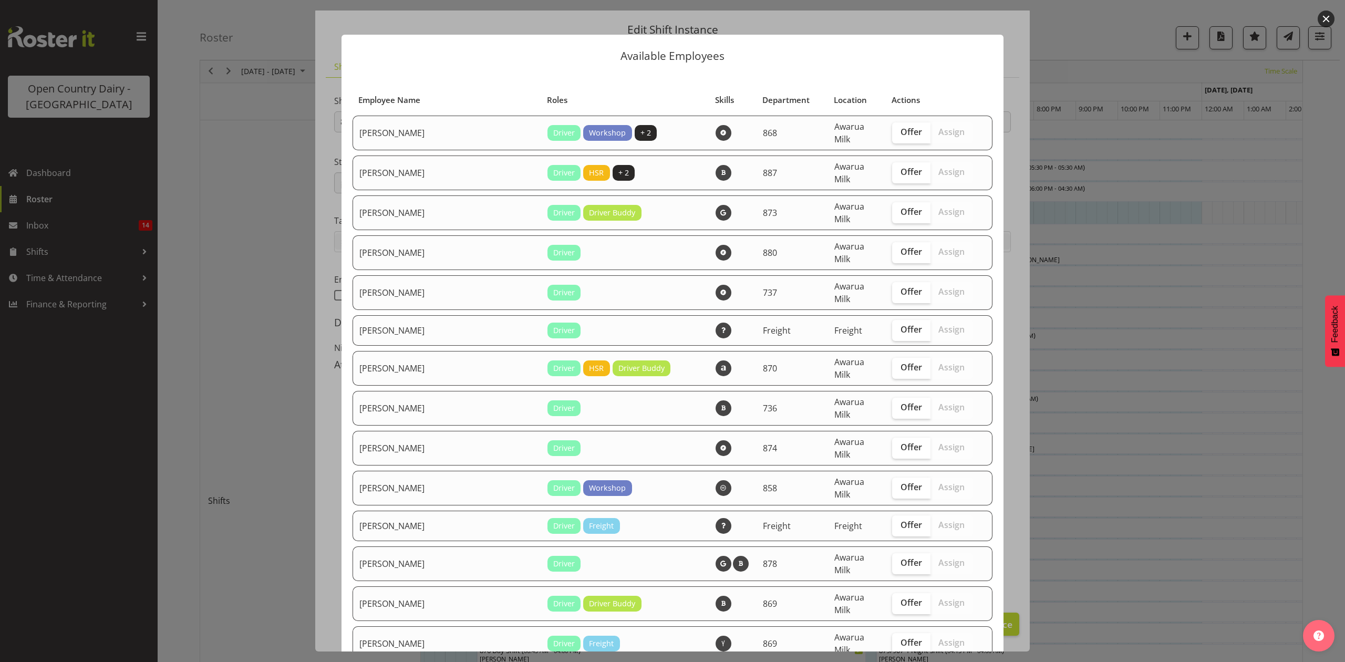
scroll to position [0, 0]
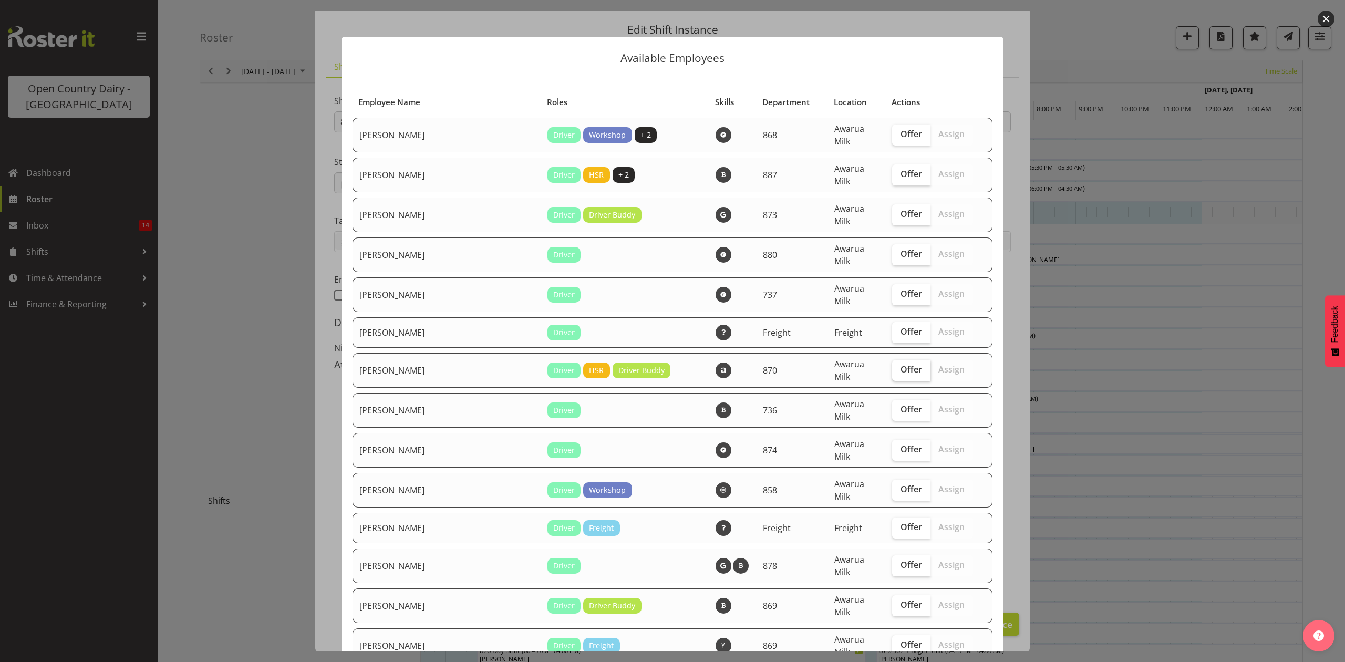
click at [901, 364] on span "Offer" at bounding box center [912, 369] width 22 height 11
click at [892, 366] on input "Offer" at bounding box center [895, 369] width 7 height 7
checkbox input "true"
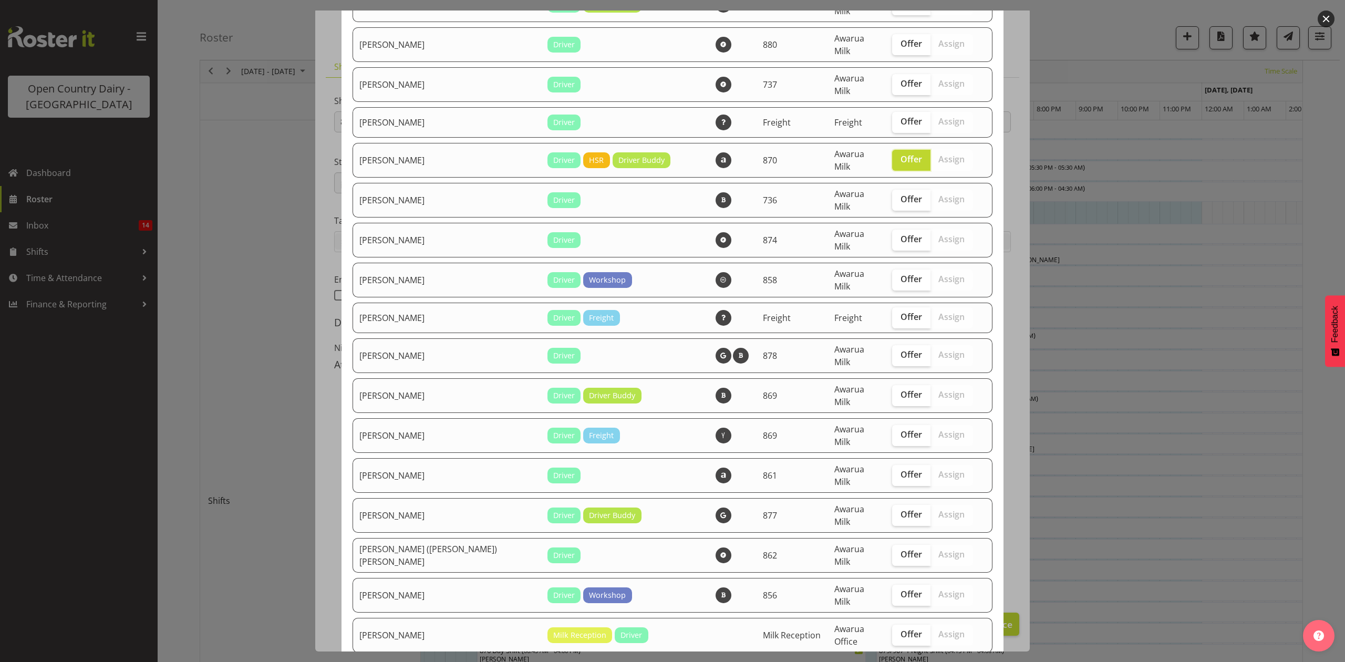
scroll to position [280, 0]
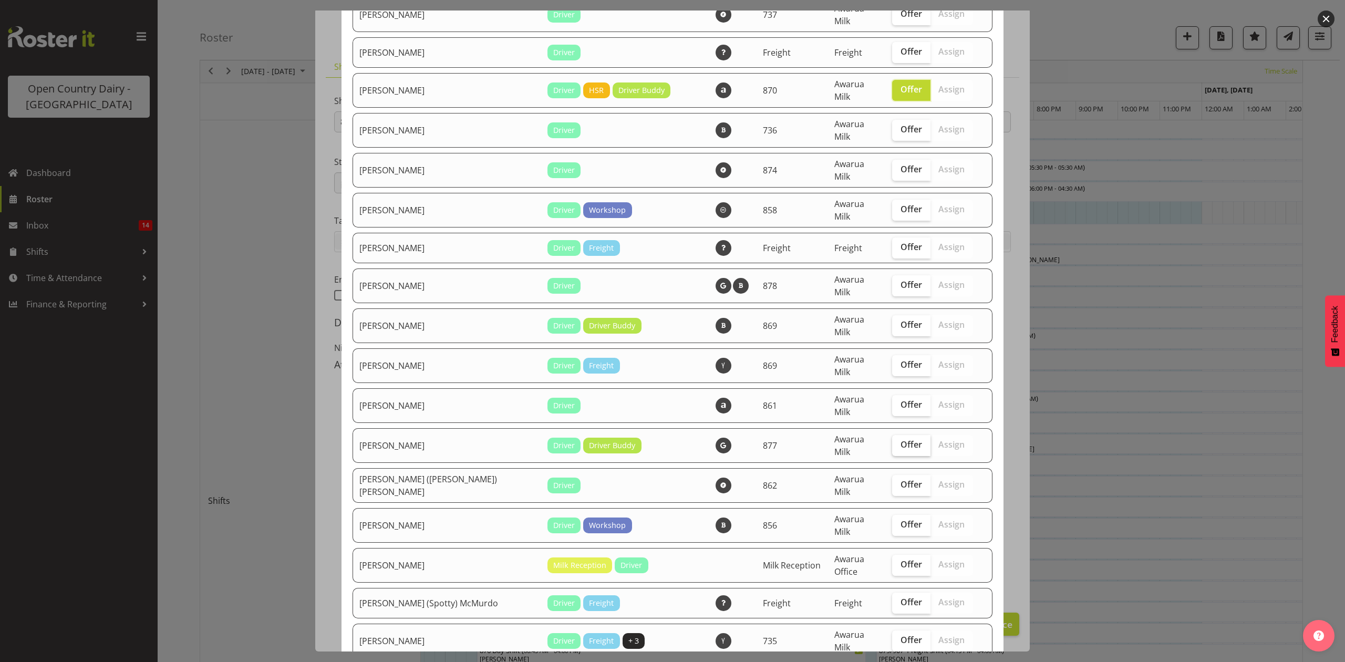
click at [901, 439] on span "Offer" at bounding box center [912, 444] width 22 height 11
click at [892, 441] on input "Offer" at bounding box center [895, 444] width 7 height 7
checkbox input "true"
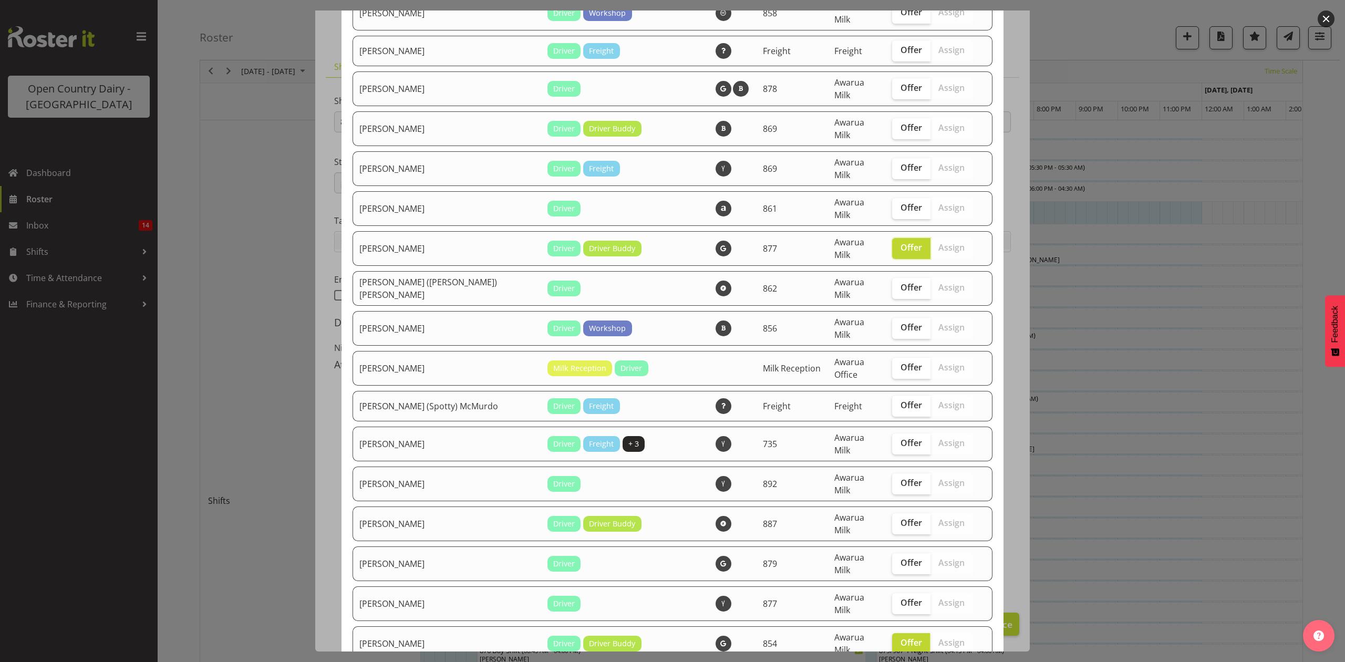
scroll to position [490, 0]
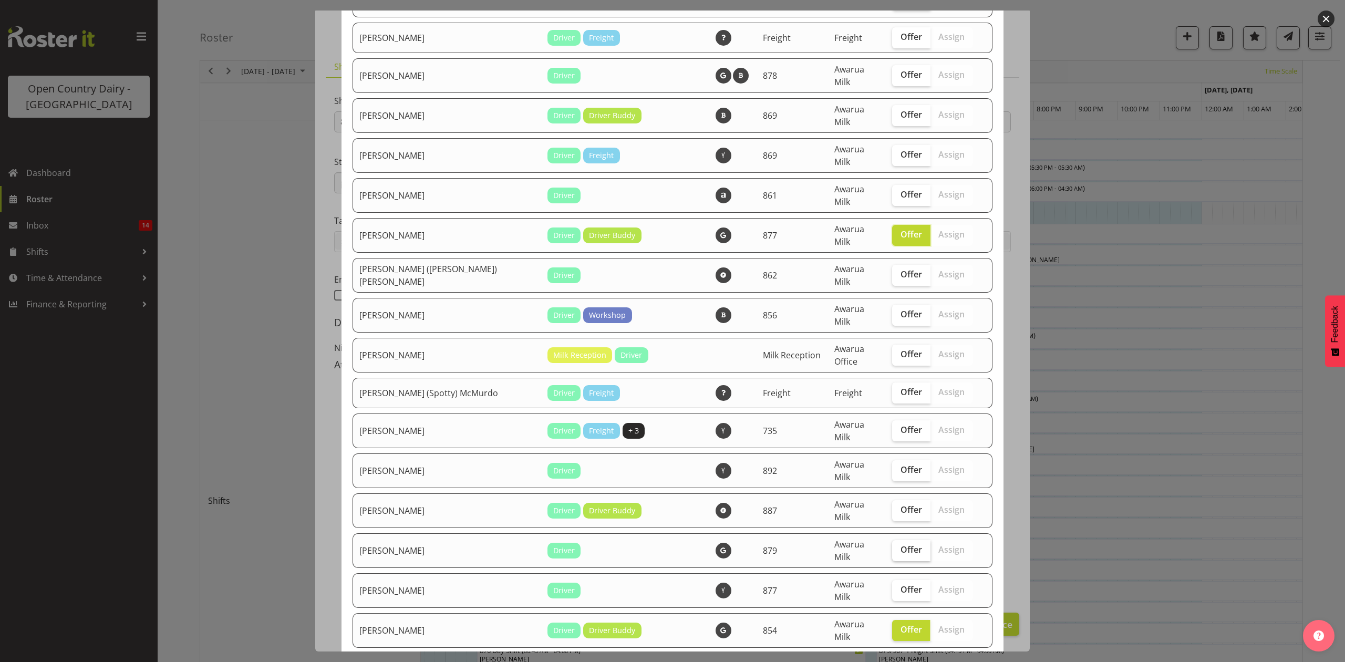
click at [901, 544] on span "Offer" at bounding box center [912, 549] width 22 height 11
click at [892, 547] on input "Offer" at bounding box center [895, 550] width 7 height 7
checkbox input "true"
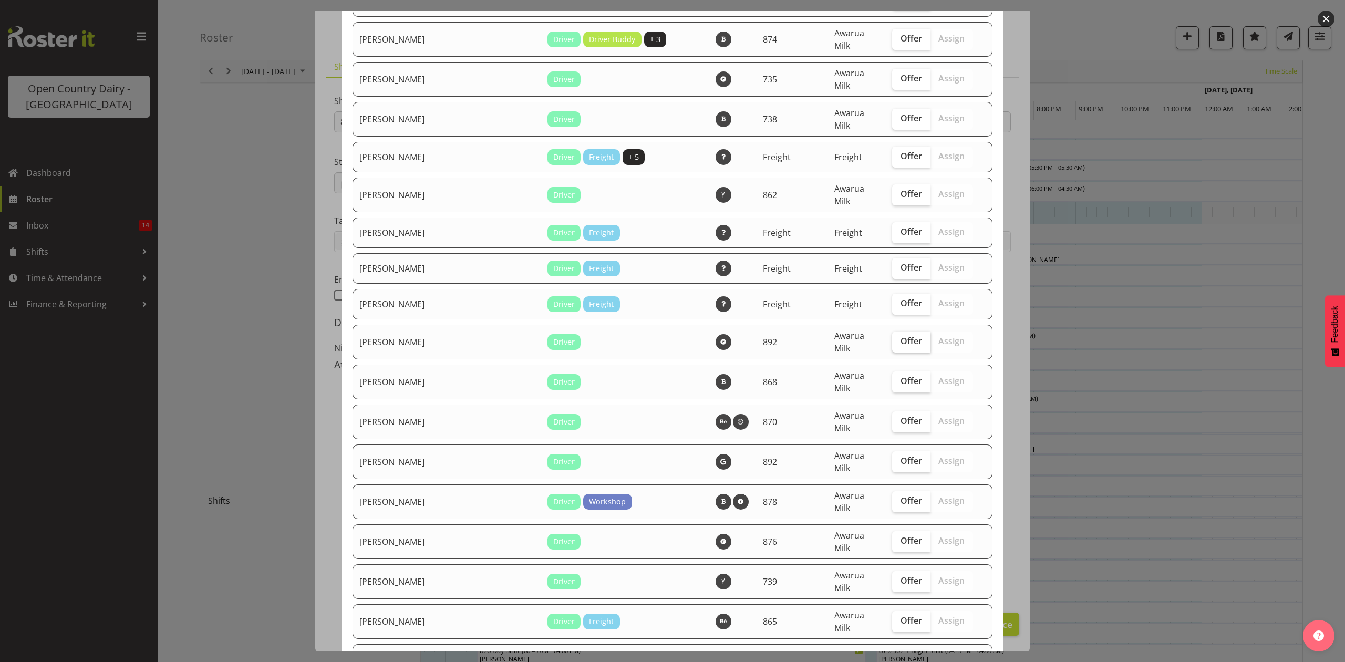
scroll to position [1261, 0]
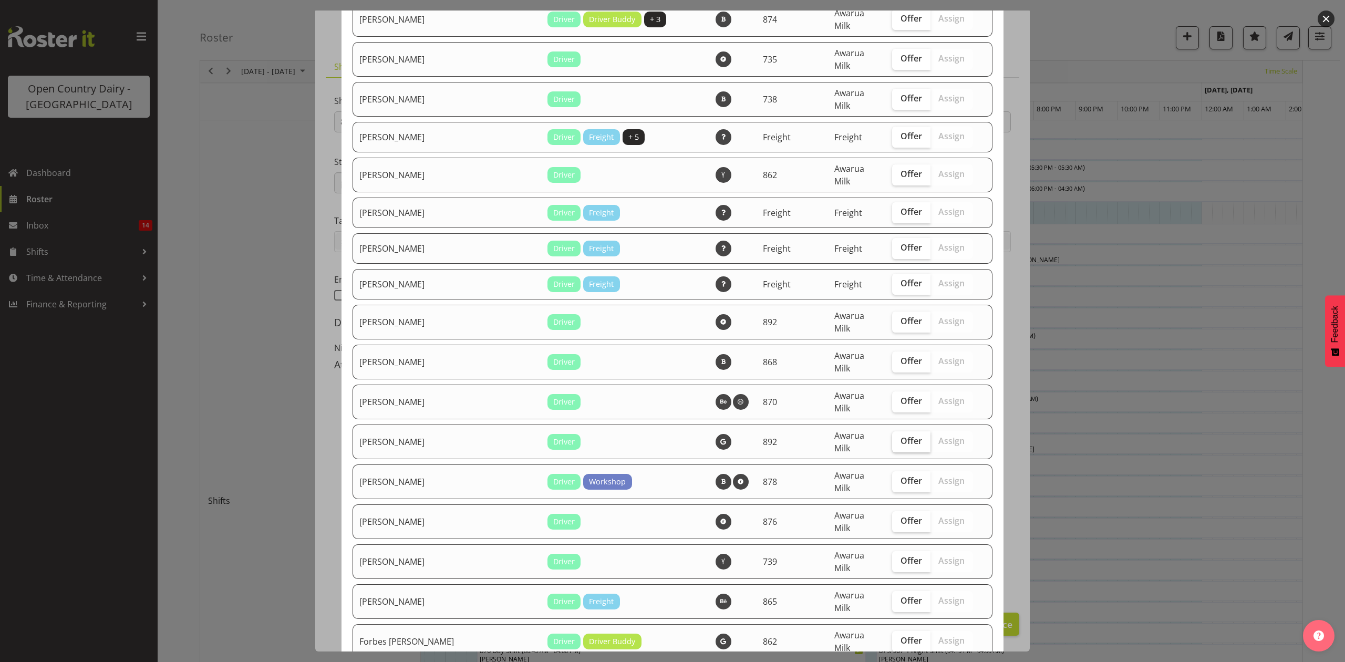
click at [901, 436] on span "Offer" at bounding box center [912, 441] width 22 height 11
click at [892, 438] on input "Offer" at bounding box center [895, 441] width 7 height 7
checkbox input "true"
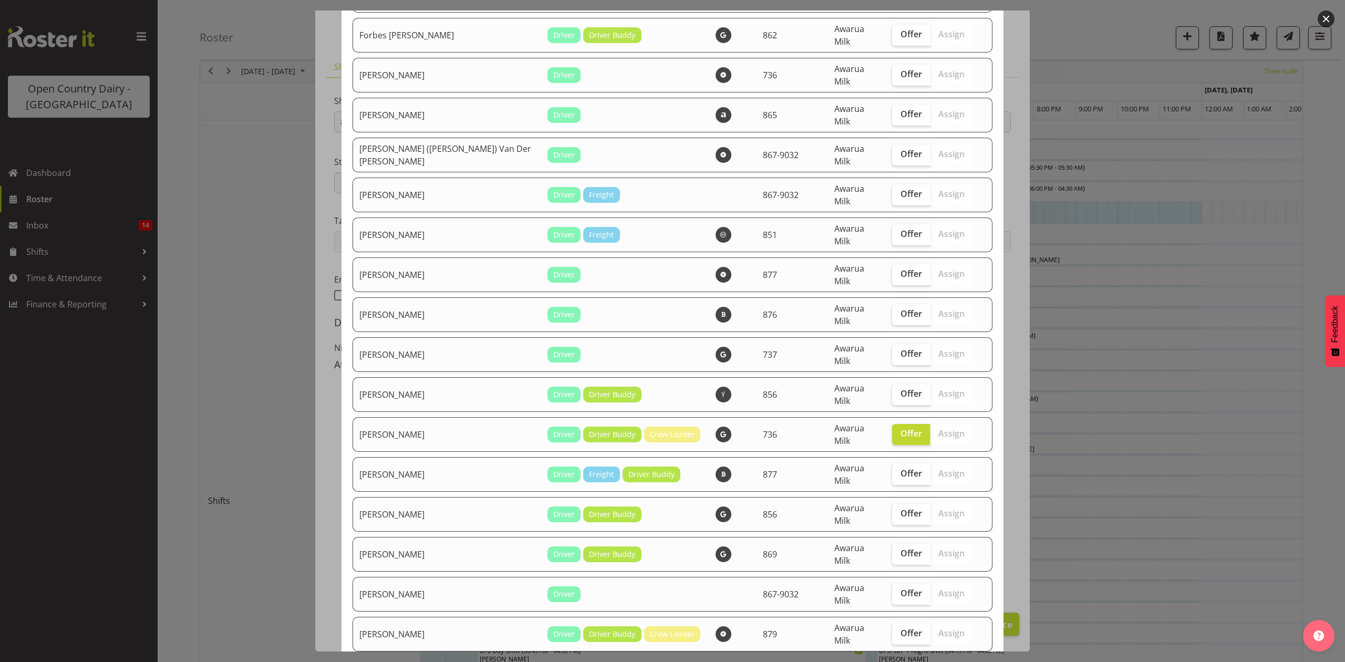
scroll to position [1892, 0]
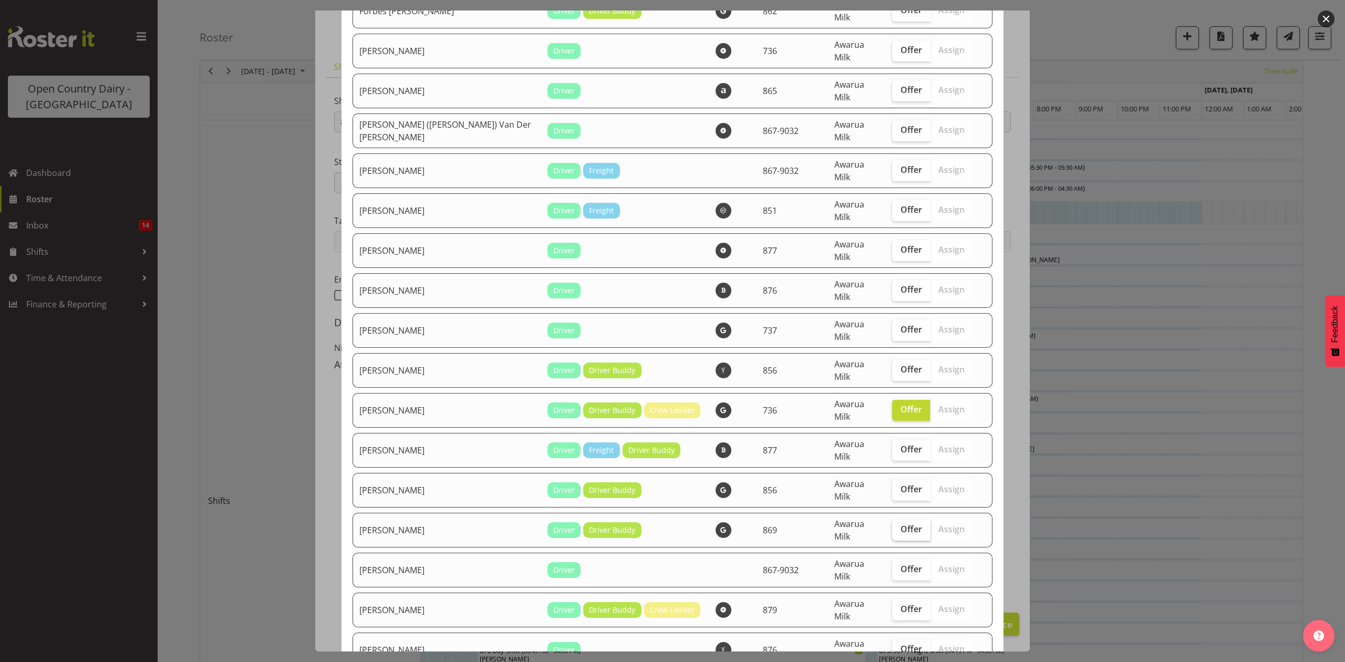
click at [901, 524] on span "Offer" at bounding box center [912, 529] width 22 height 11
click at [892, 526] on input "Offer" at bounding box center [895, 529] width 7 height 7
checkbox input "true"
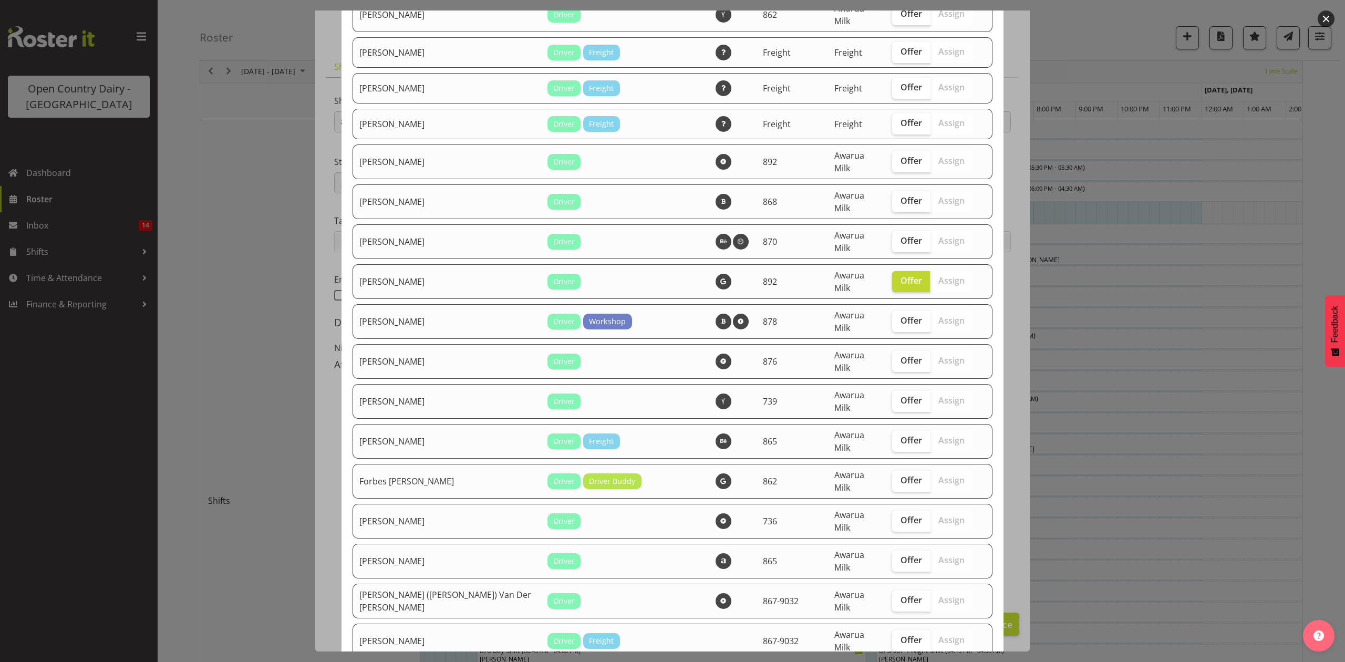
scroll to position [1401, 0]
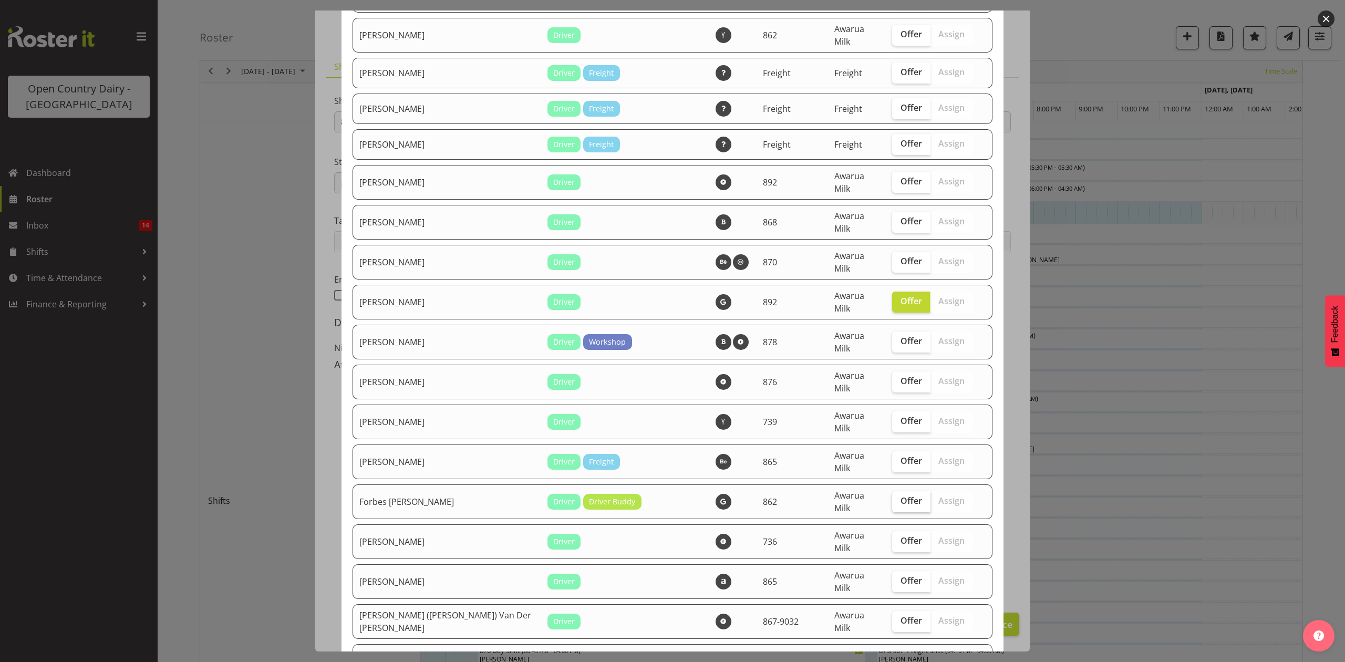
click at [901, 496] on span "Offer" at bounding box center [912, 501] width 22 height 11
click at [892, 498] on input "Offer" at bounding box center [895, 501] width 7 height 7
checkbox input "true"
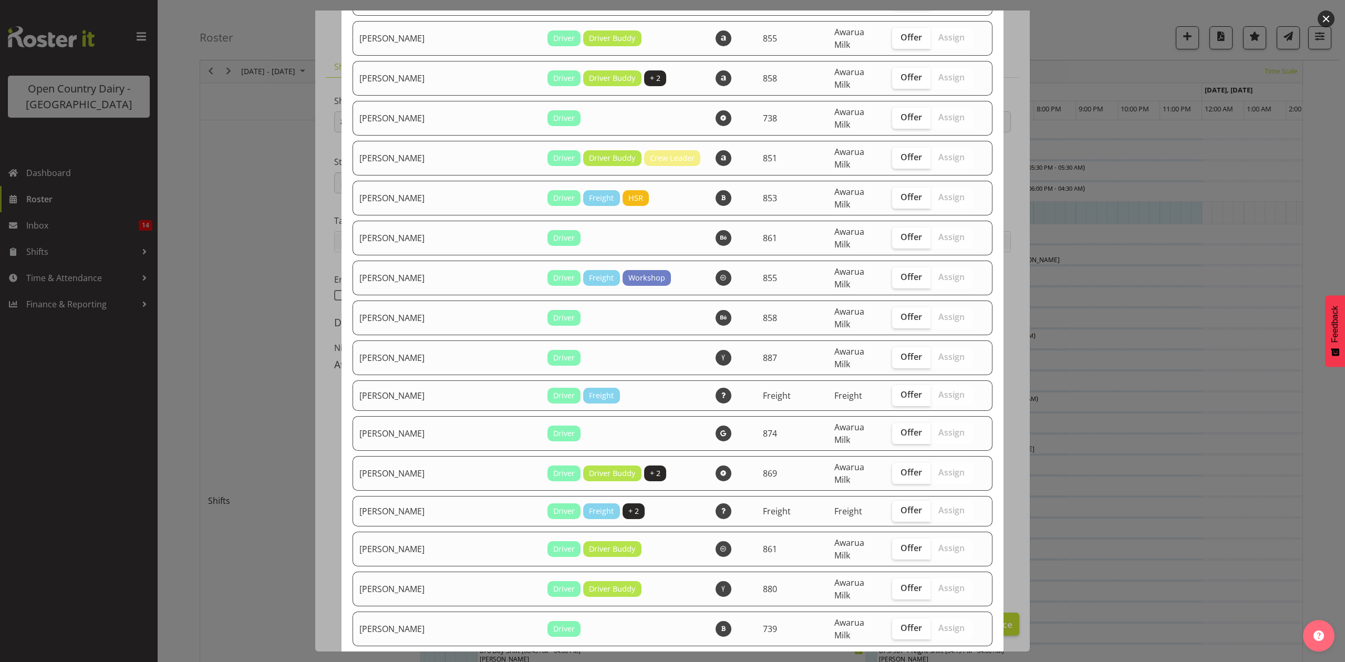
scroll to position [2758, 0]
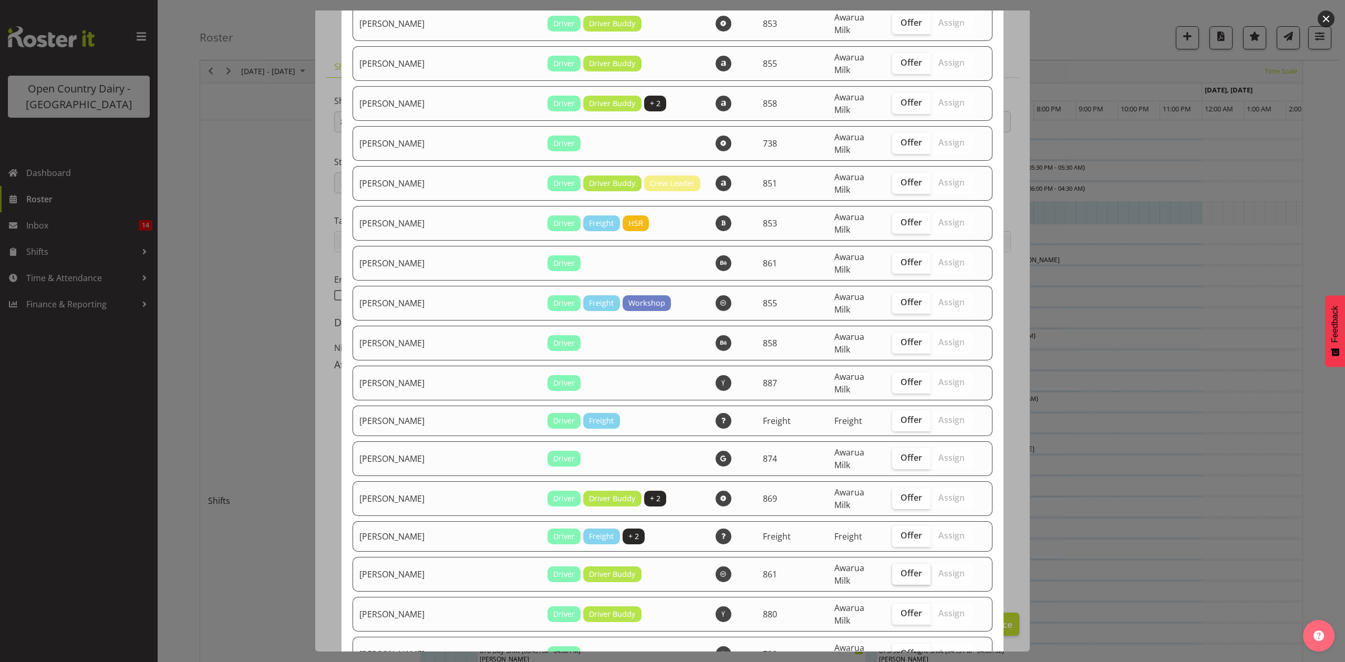
click at [901, 568] on span "Offer" at bounding box center [912, 573] width 22 height 11
click at [893, 570] on input "Offer" at bounding box center [895, 573] width 7 height 7
checkbox input "true"
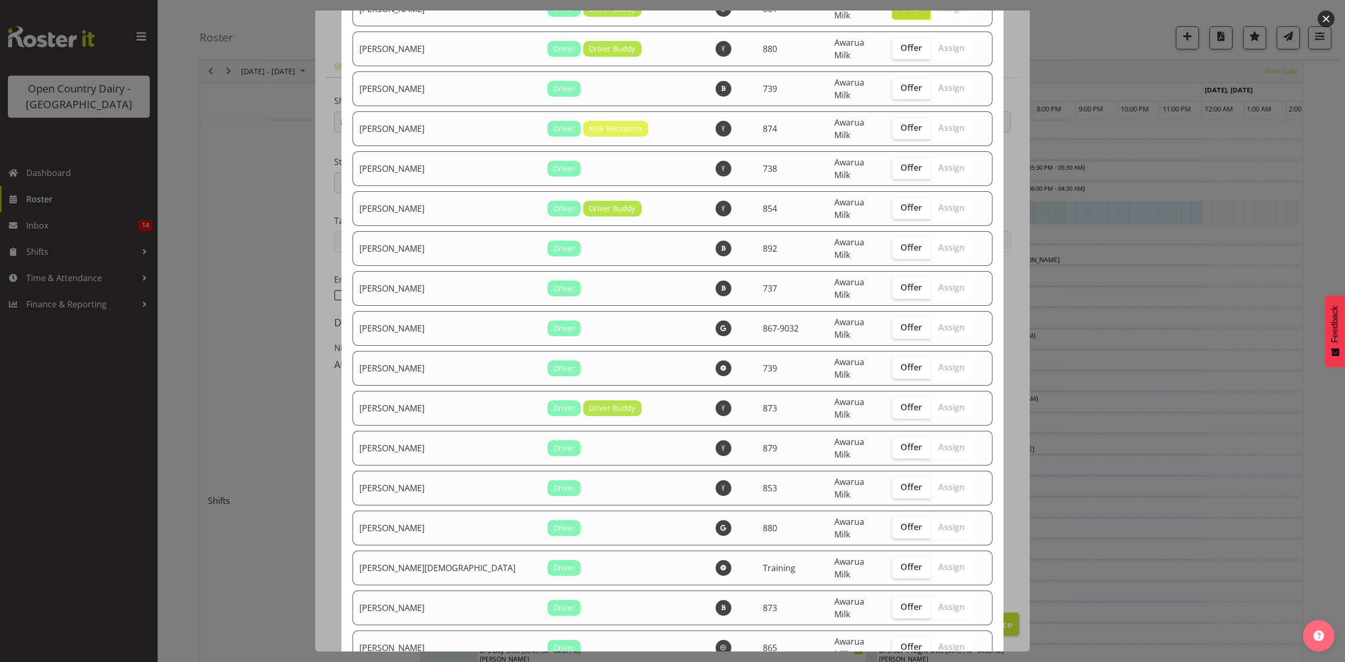
scroll to position [3318, 0]
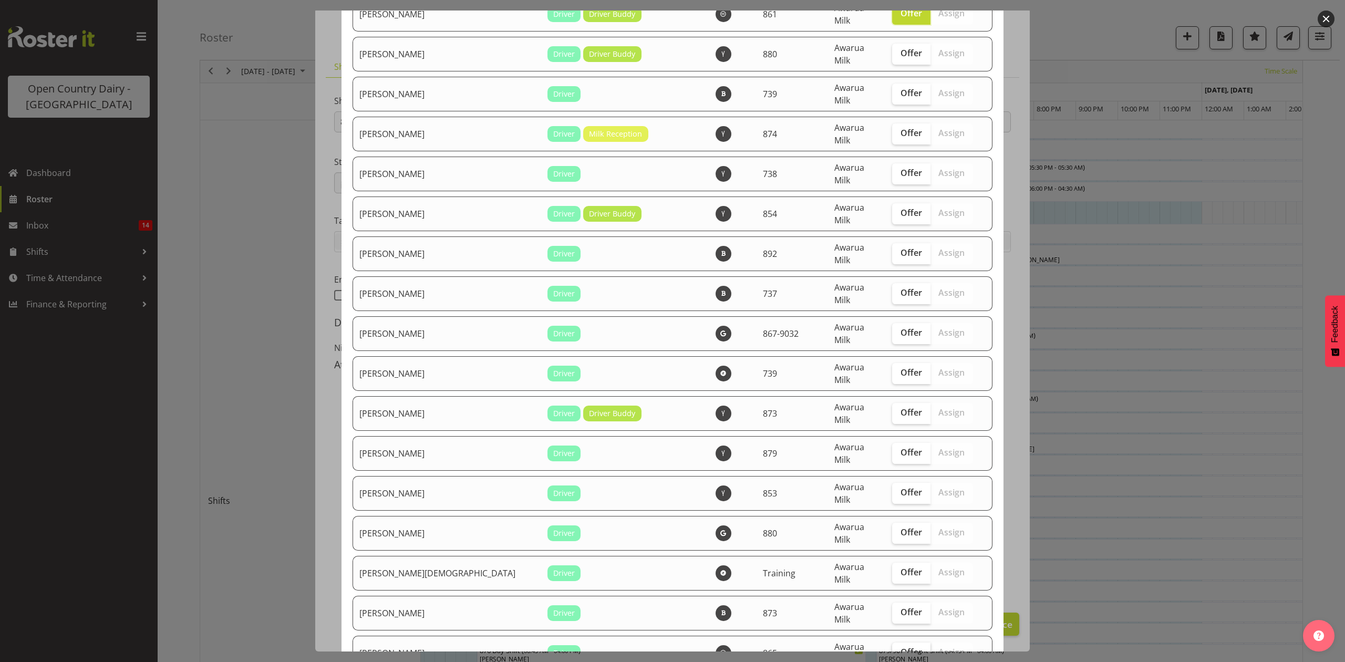
click at [901, 647] on span "Offer" at bounding box center [912, 652] width 22 height 11
click at [896, 649] on input "Offer" at bounding box center [895, 652] width 7 height 7
checkbox input "true"
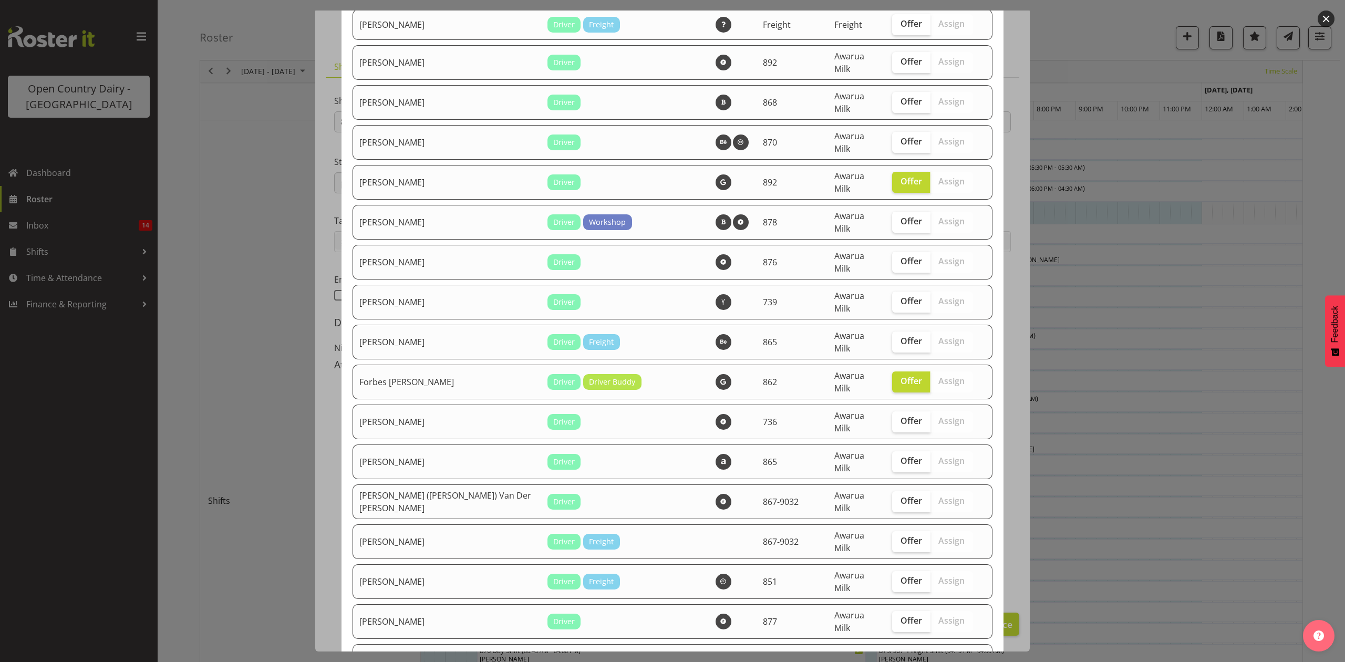
scroll to position [1497, 0]
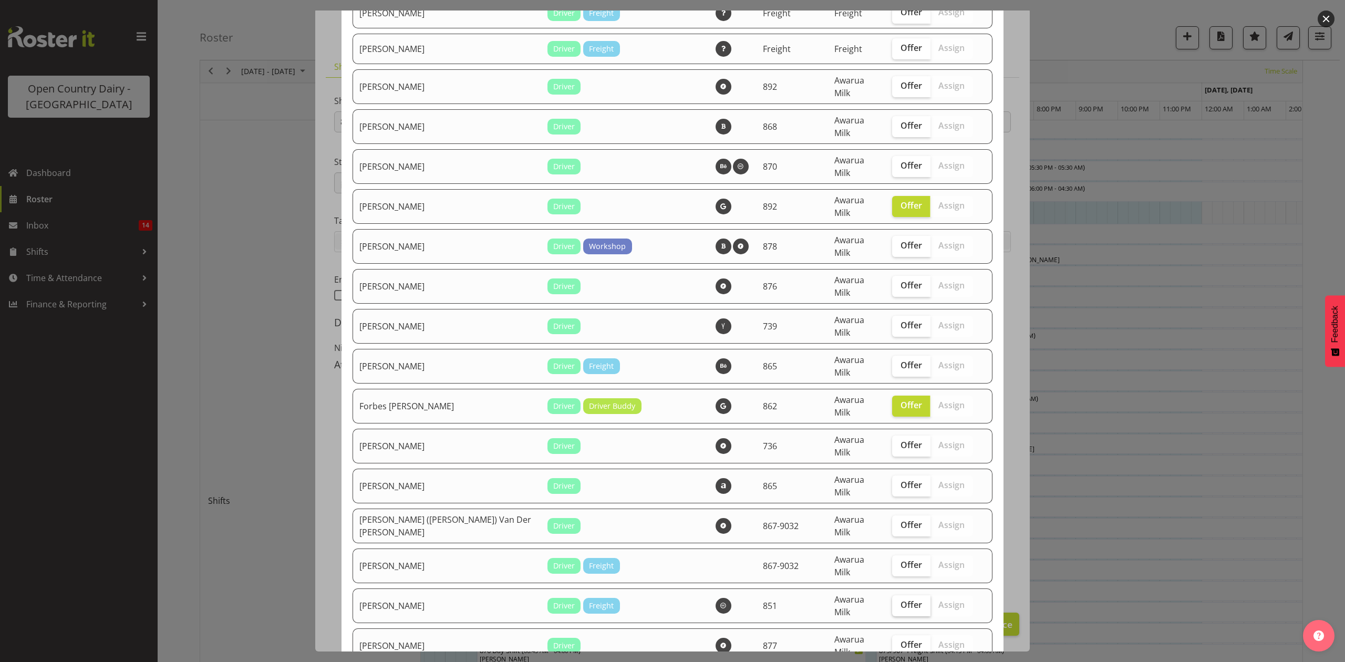
click at [901, 600] on span "Offer" at bounding box center [912, 605] width 22 height 11
click at [892, 602] on input "Offer" at bounding box center [895, 605] width 7 height 7
checkbox input "true"
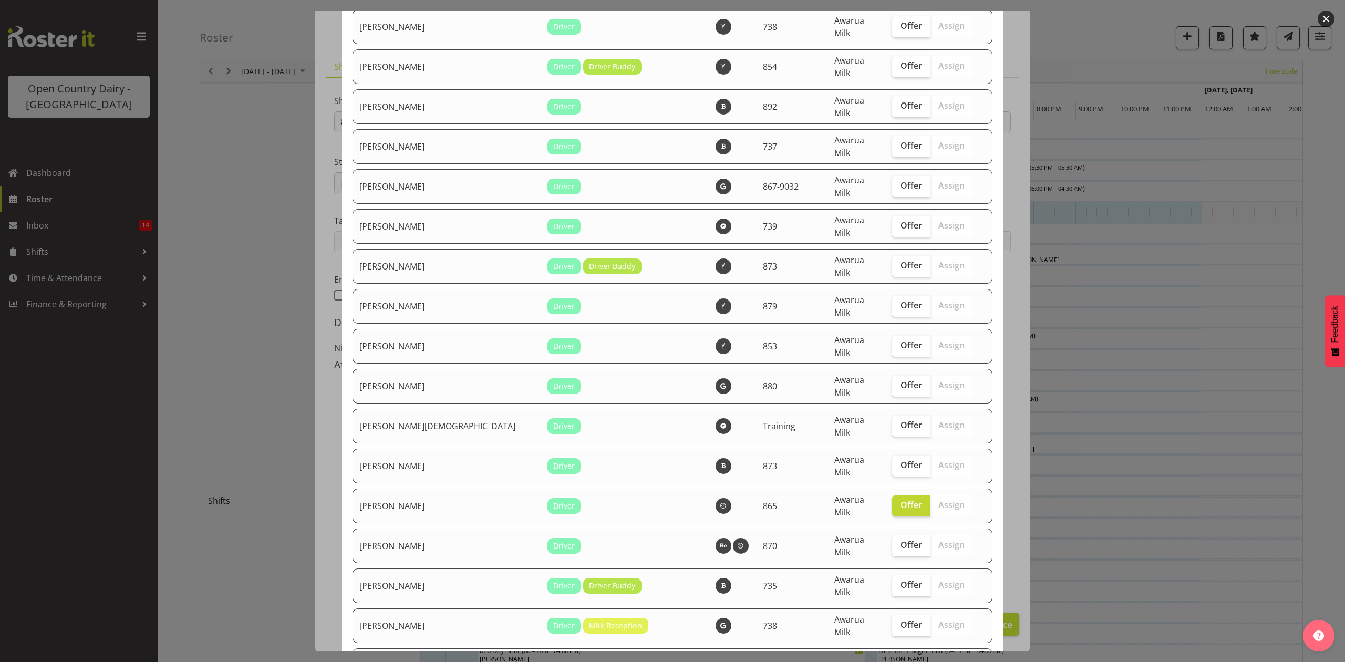
scroll to position [3528, 0]
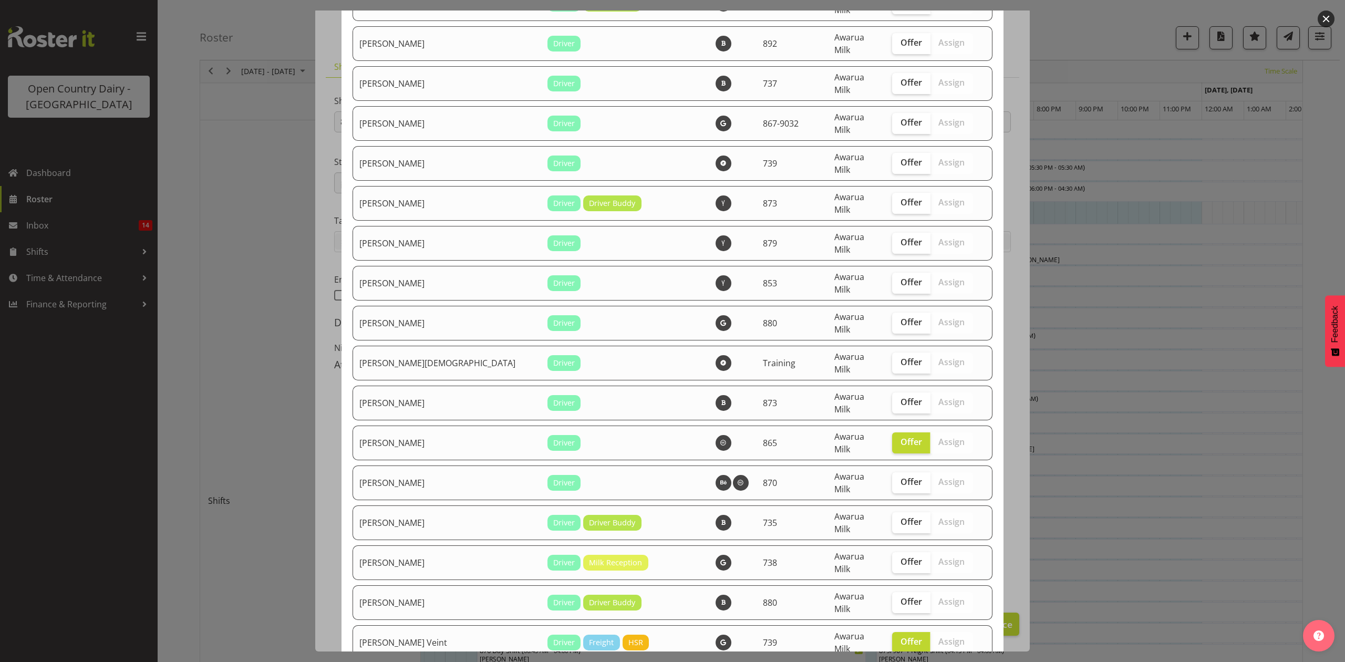
checkbox input "true"
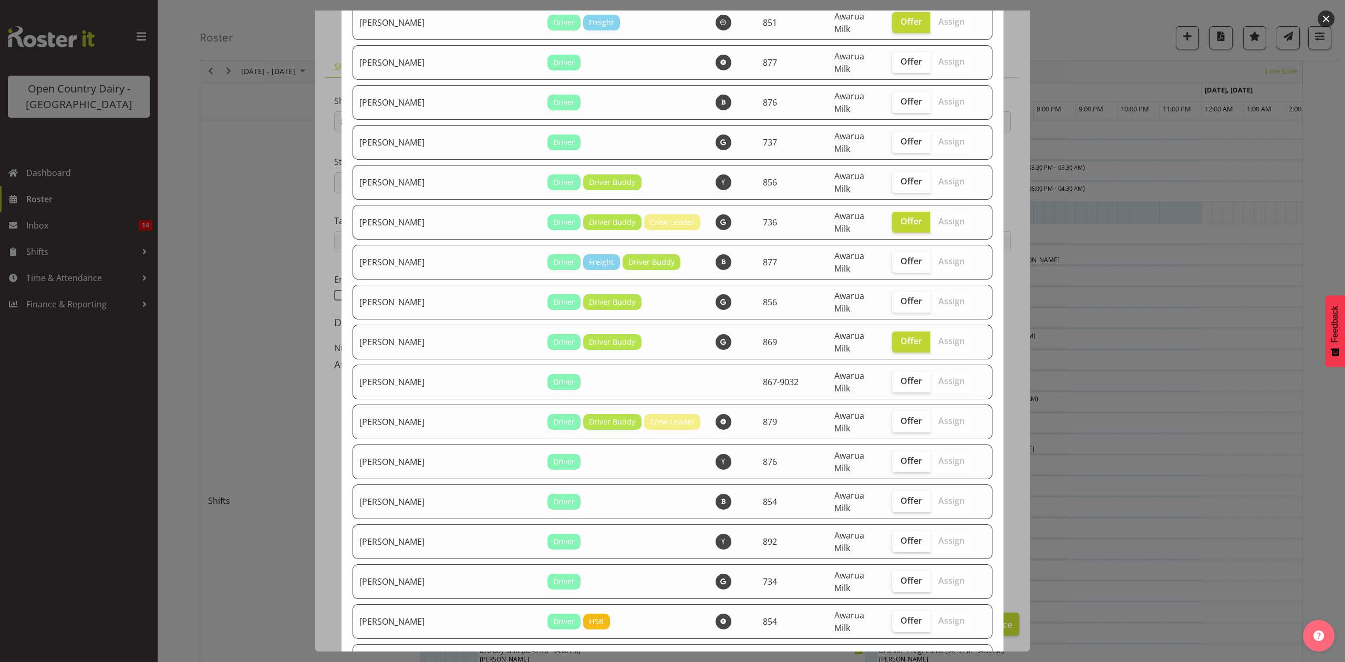
scroll to position [2057, 0]
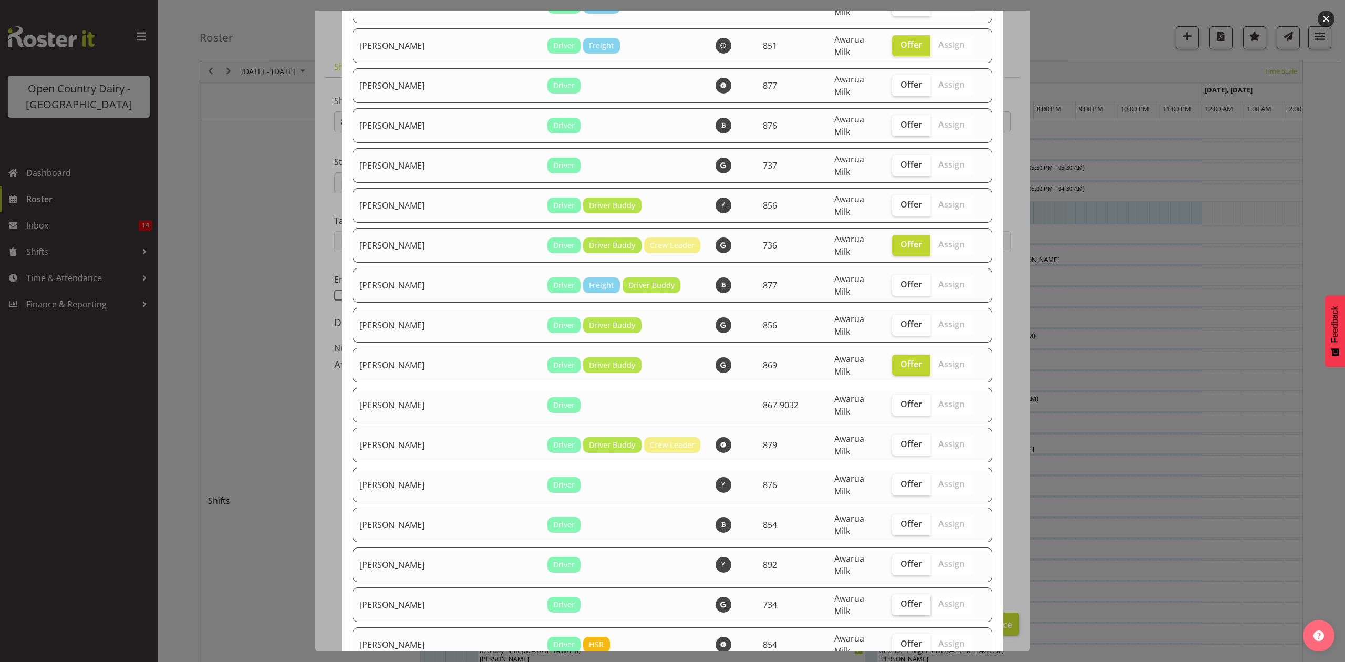
click at [901, 599] on span "Offer" at bounding box center [912, 604] width 22 height 11
click at [892, 601] on input "Offer" at bounding box center [895, 604] width 7 height 7
checkbox input "true"
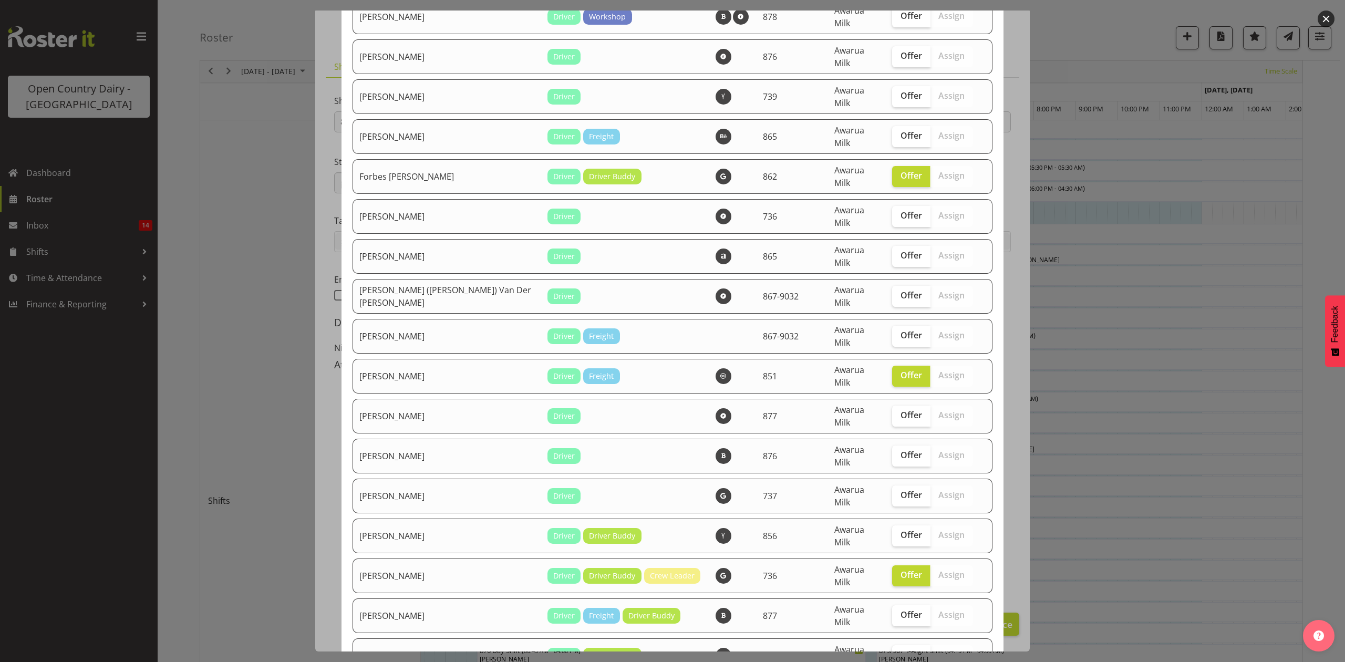
scroll to position [1707, 0]
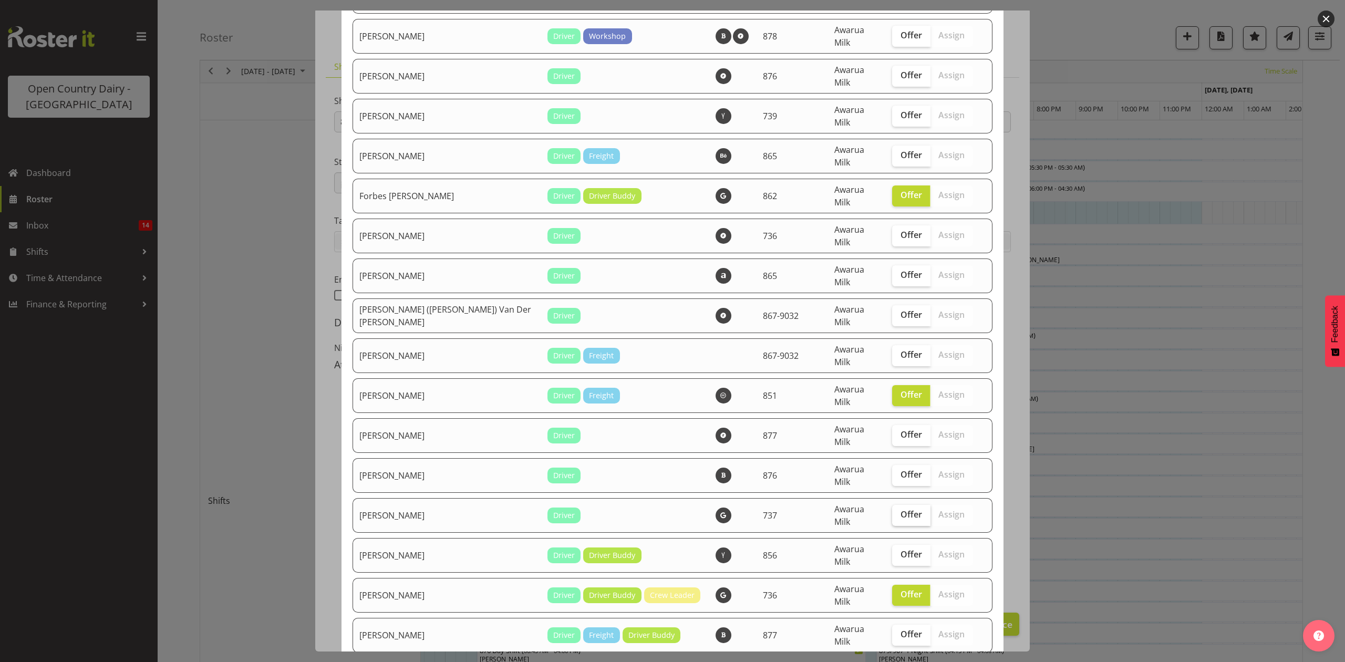
click at [901, 509] on span "Offer" at bounding box center [912, 514] width 22 height 11
click at [896, 511] on input "Offer" at bounding box center [895, 514] width 7 height 7
checkbox input "true"
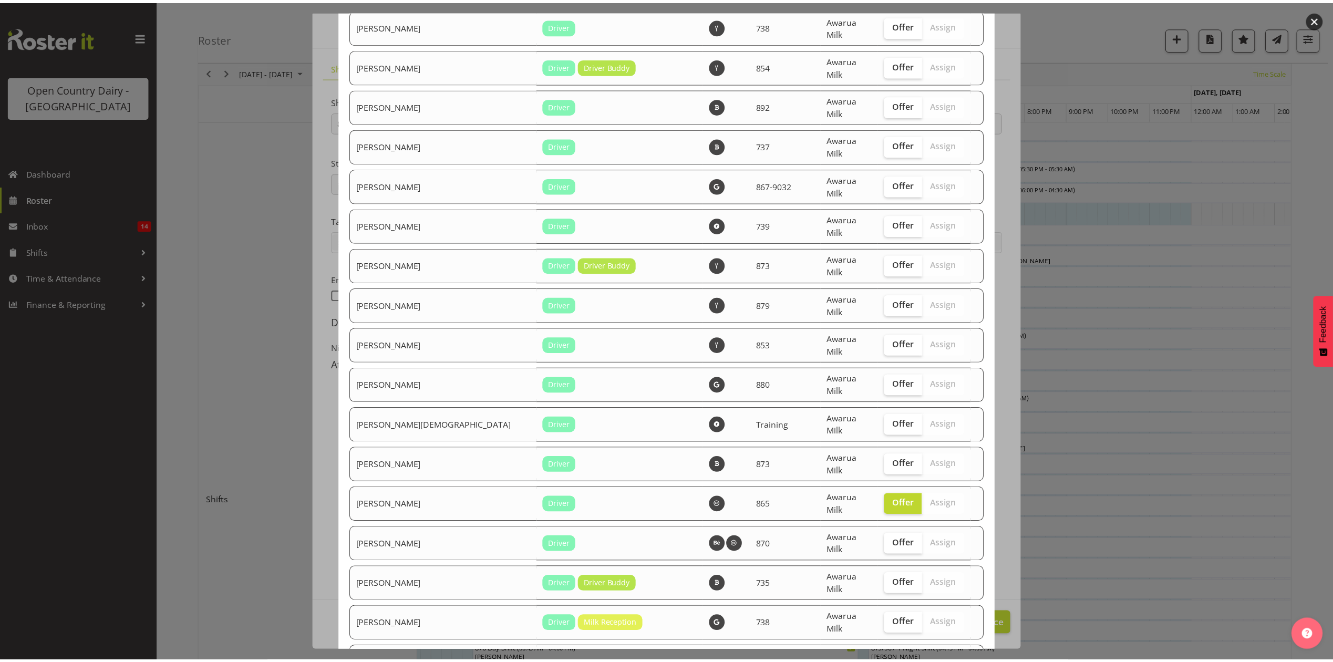
scroll to position [3528, 0]
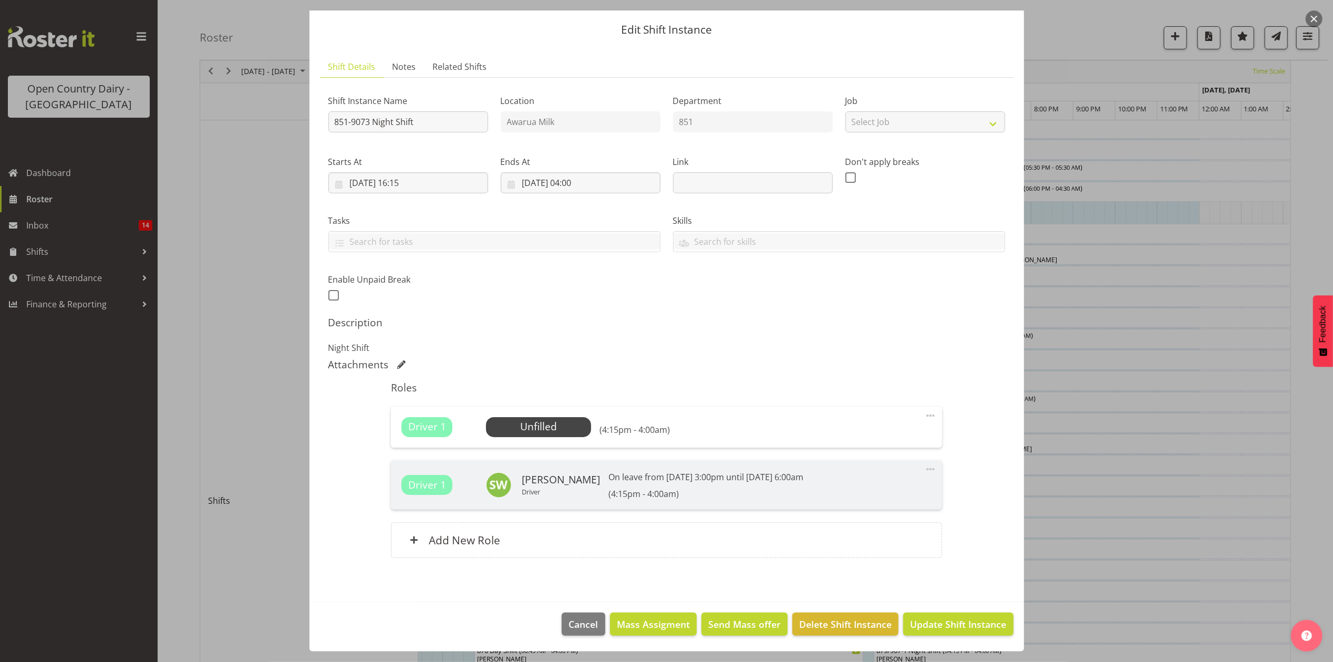
click at [1313, 20] on button "button" at bounding box center [1314, 19] width 17 height 17
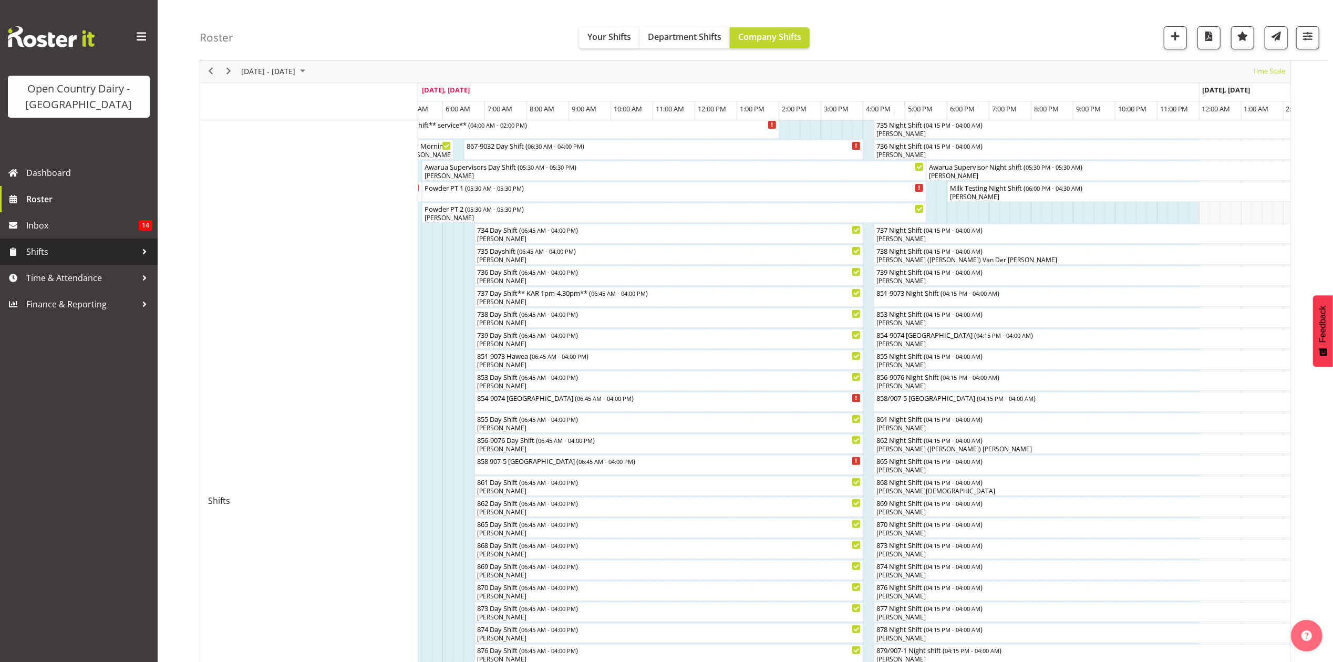
click at [43, 256] on span "Shifts" at bounding box center [81, 252] width 110 height 16
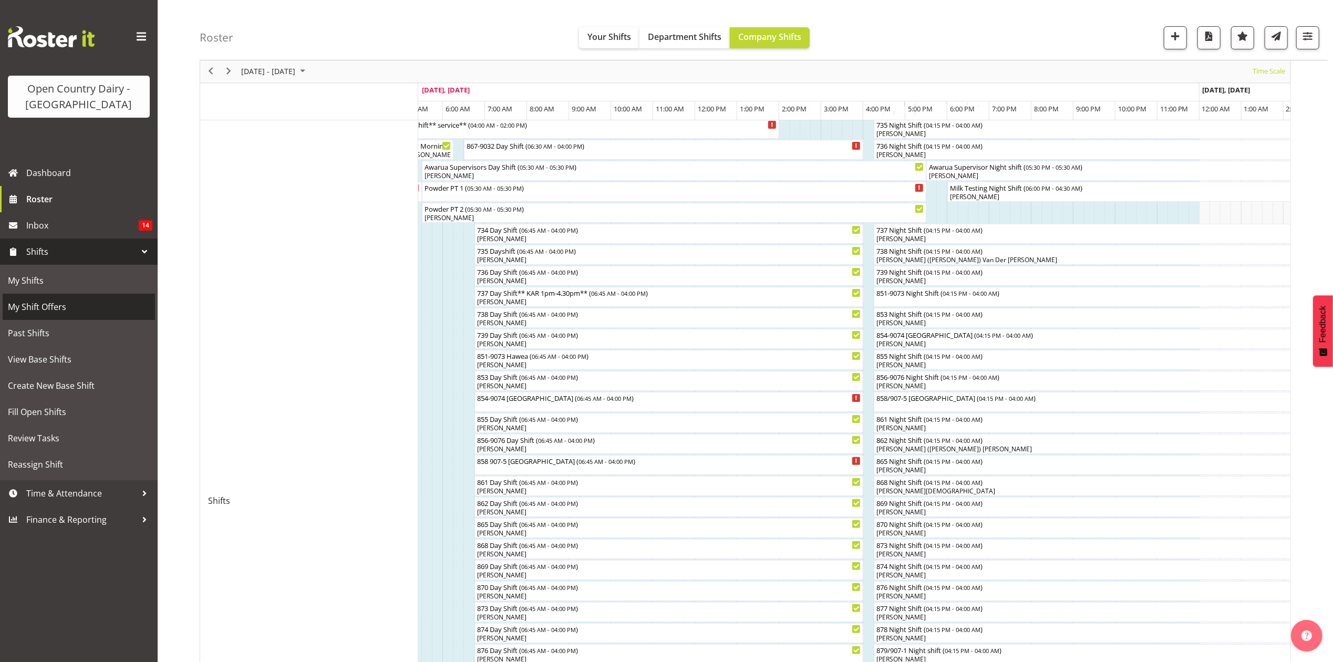
click at [66, 310] on span "My Shift Offers" at bounding box center [79, 307] width 142 height 16
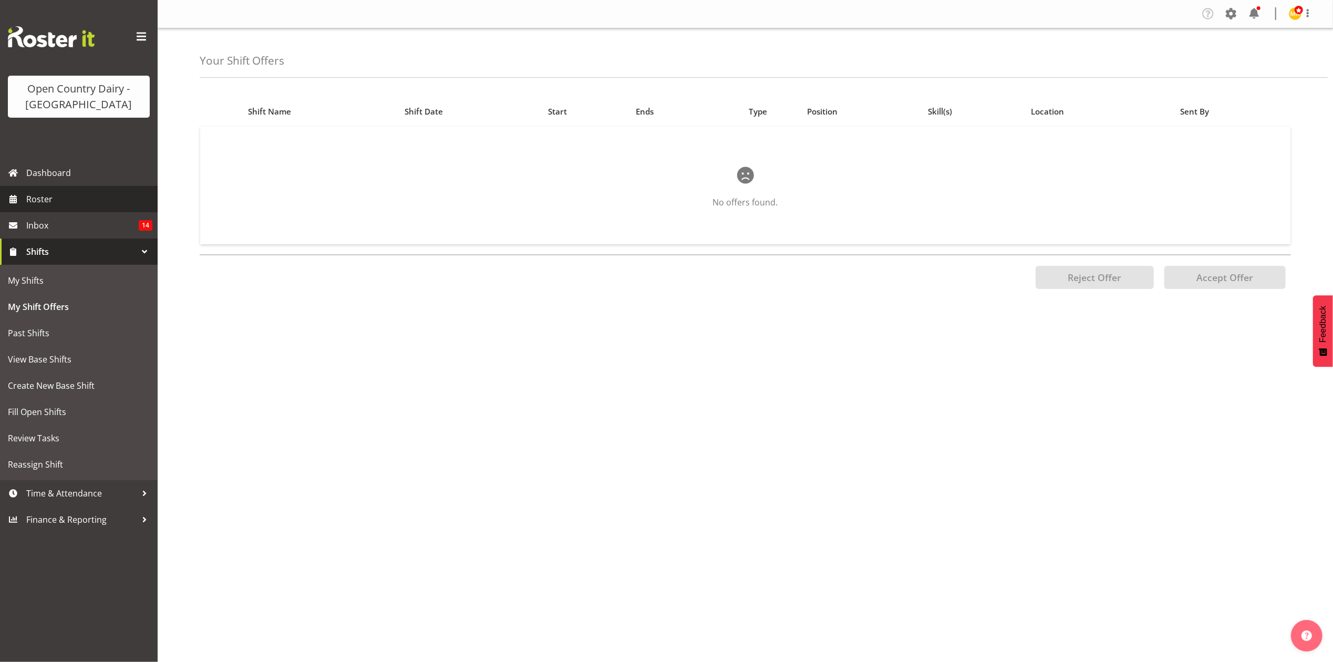
click at [52, 200] on span "Roster" at bounding box center [89, 199] width 126 height 16
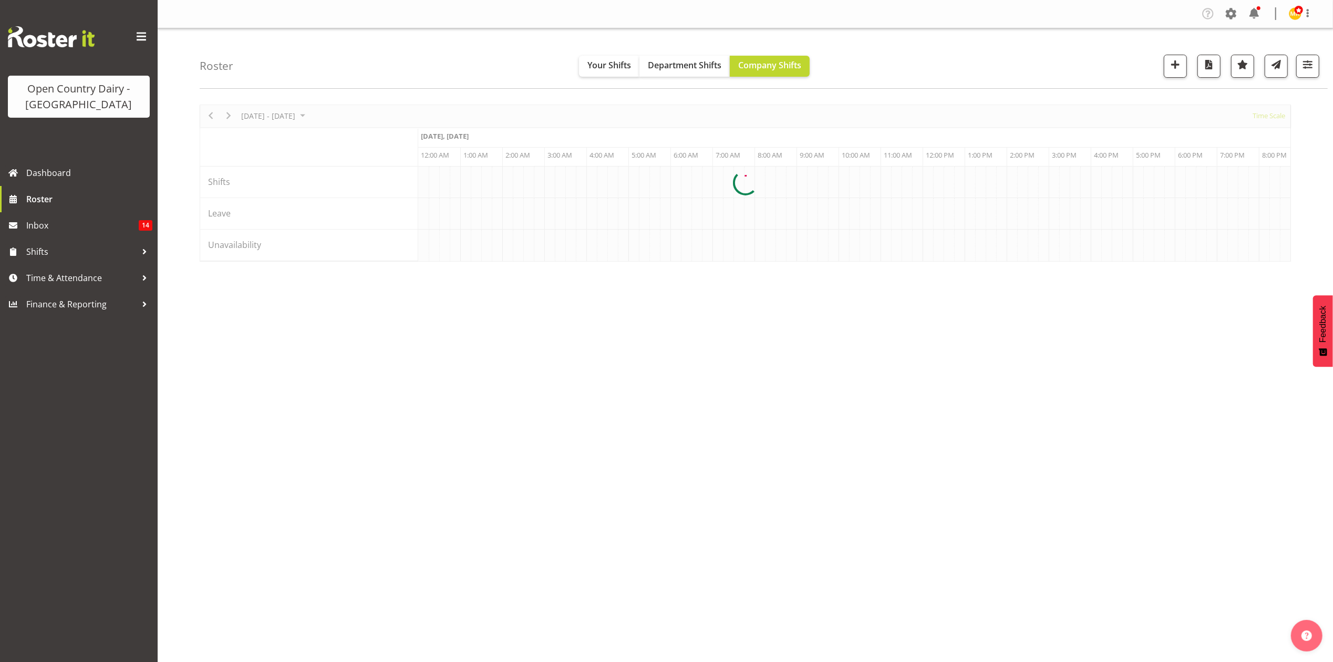
scroll to position [0, 1009]
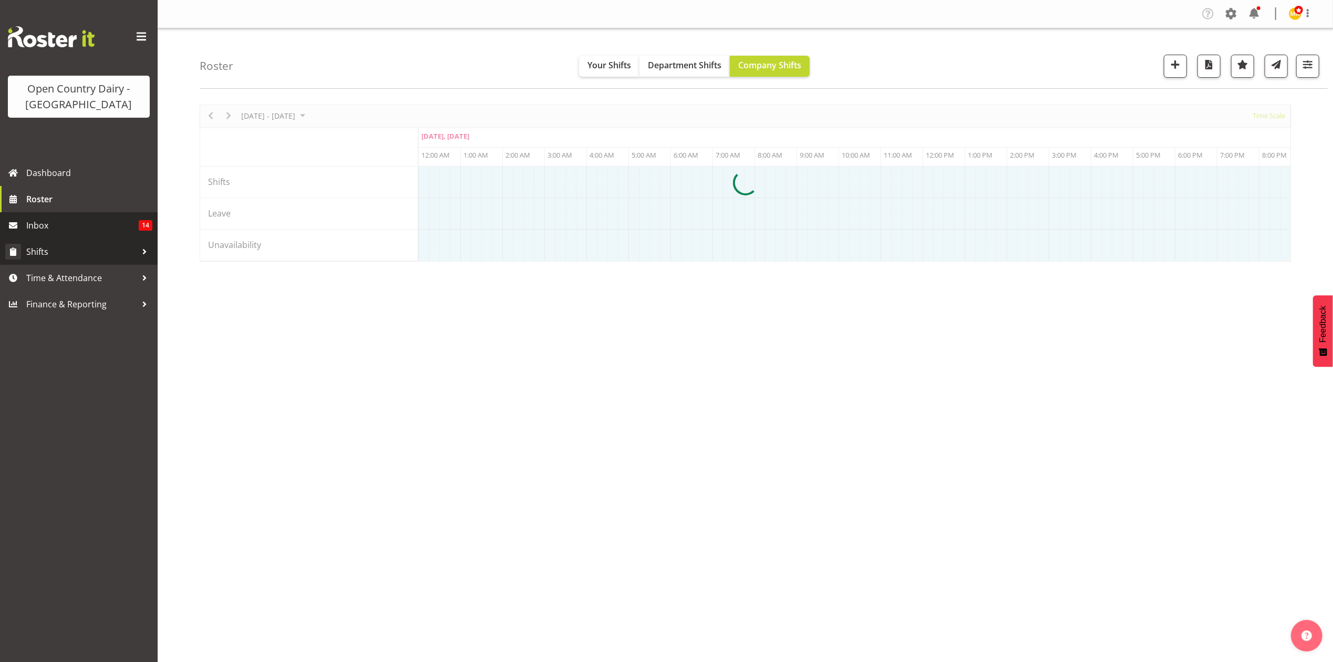
click at [37, 254] on span "Shifts" at bounding box center [81, 252] width 110 height 16
click at [49, 251] on span "Shifts" at bounding box center [81, 252] width 110 height 16
click at [40, 229] on span "Inbox" at bounding box center [82, 226] width 112 height 16
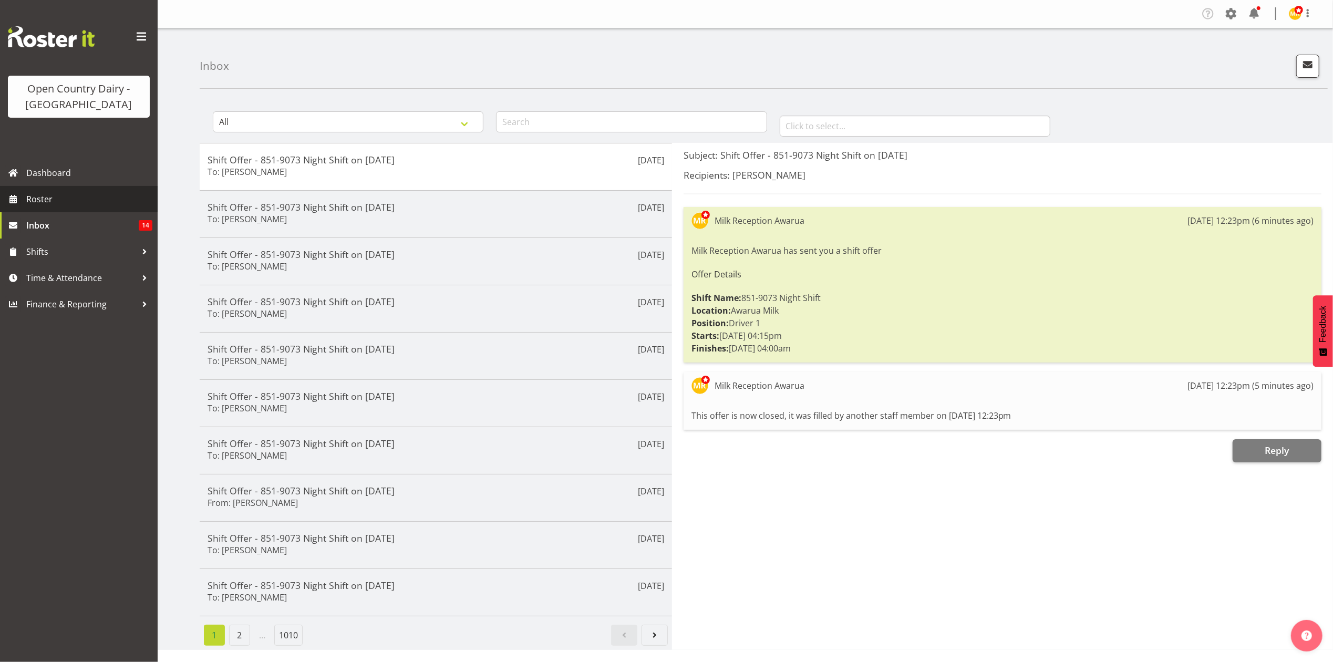
click at [43, 197] on span "Roster" at bounding box center [89, 199] width 126 height 16
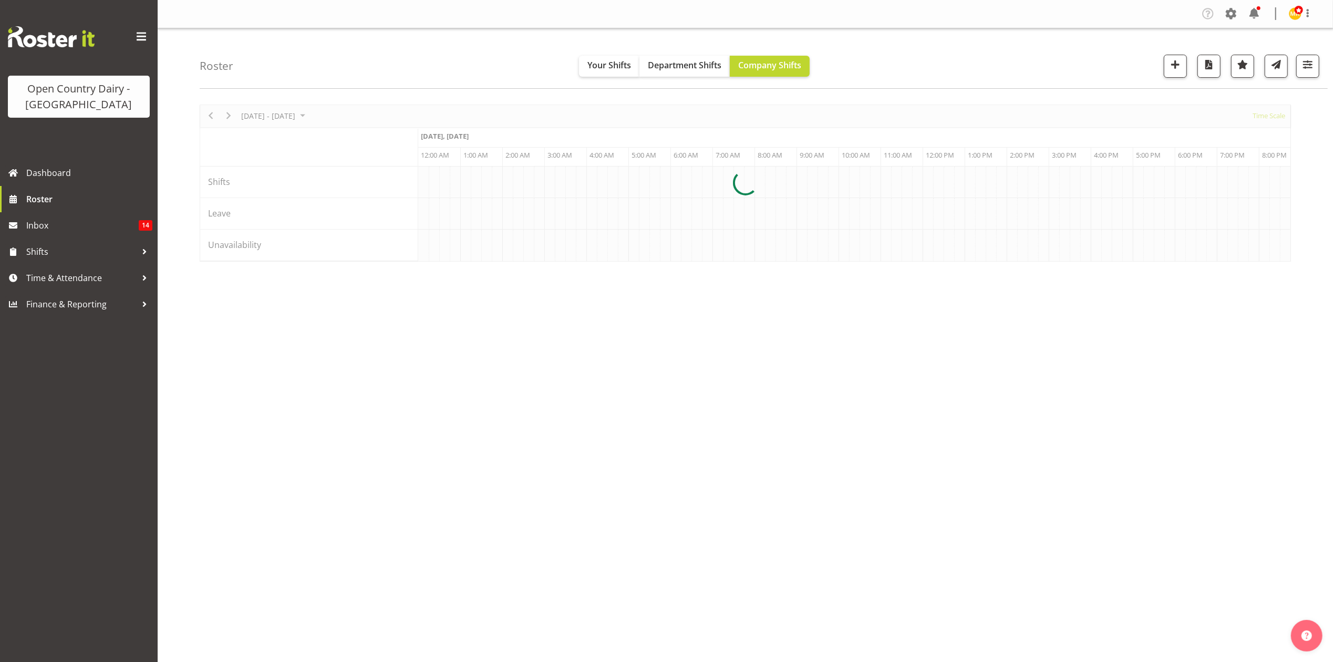
scroll to position [0, 1009]
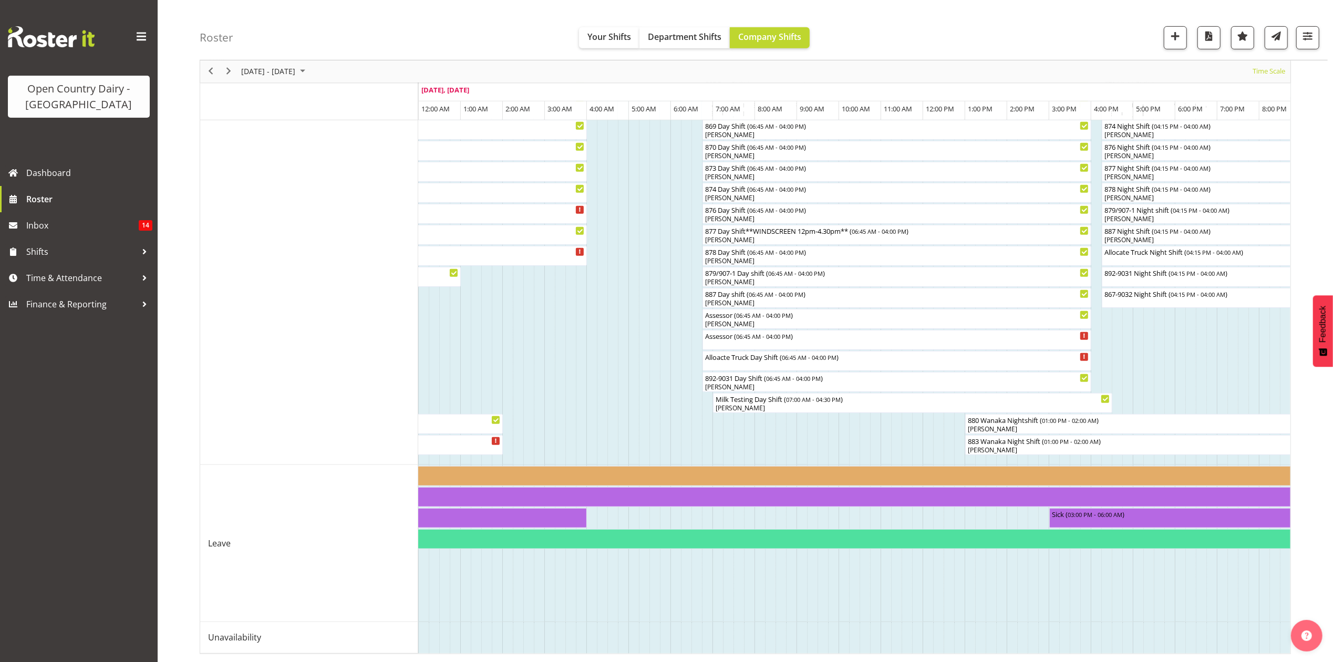
scroll to position [522, 0]
